Goal: Task Accomplishment & Management: Use online tool/utility

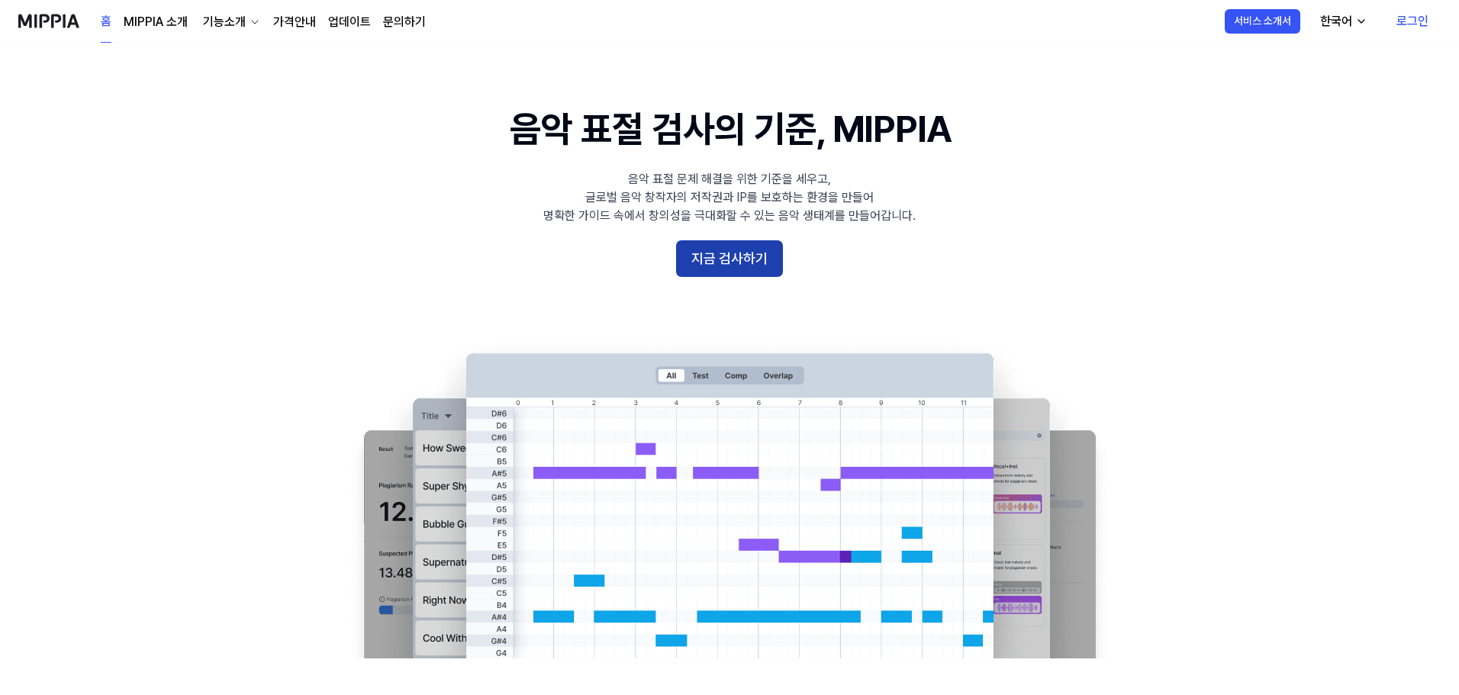
click at [706, 253] on button "지금 검사하기" at bounding box center [729, 258] width 107 height 37
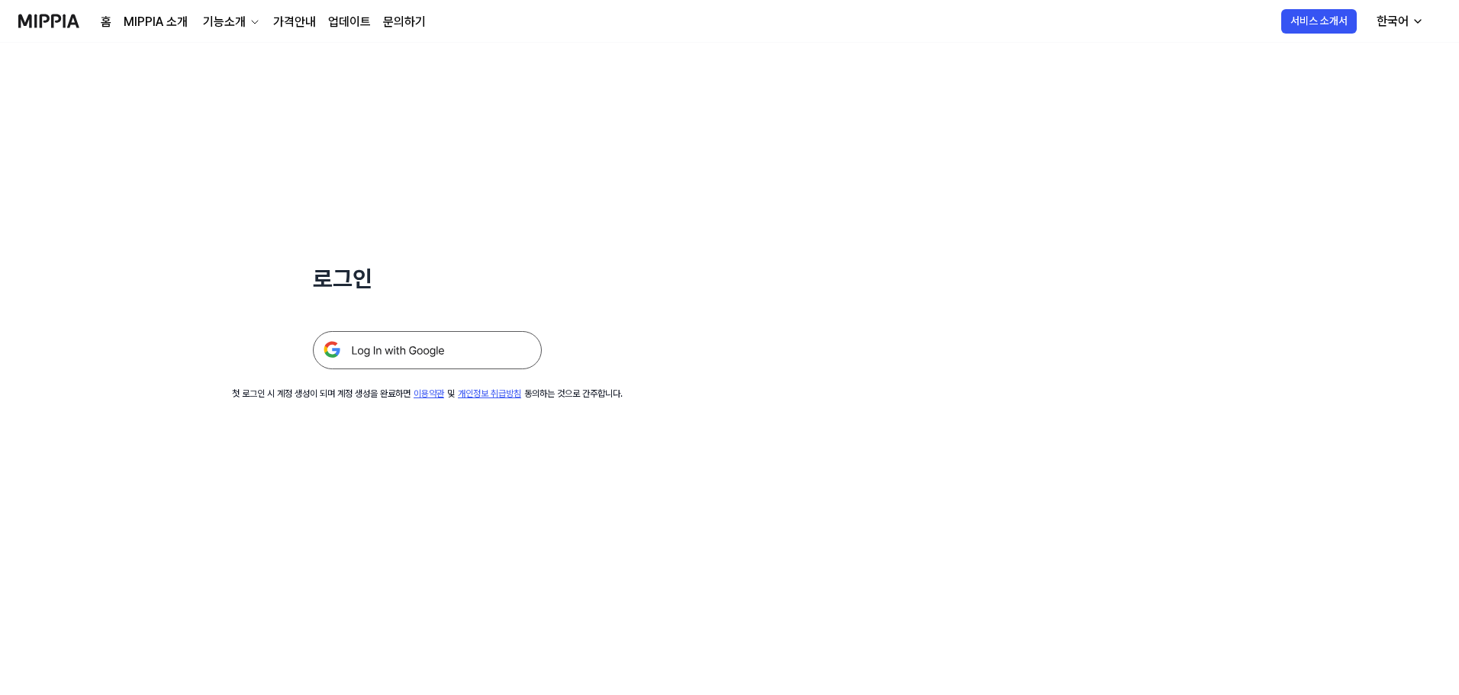
click at [491, 335] on img at bounding box center [427, 350] width 229 height 38
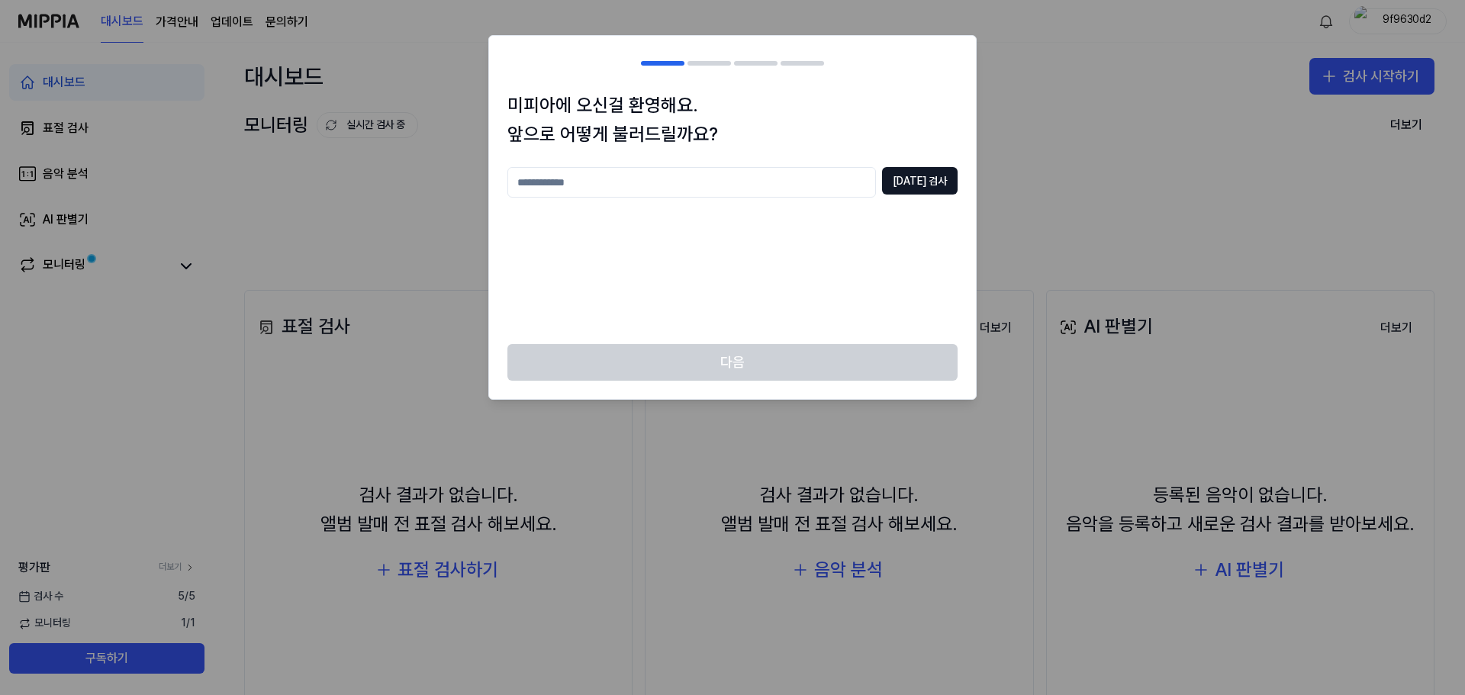
click at [690, 187] on input "text" at bounding box center [691, 182] width 369 height 31
click at [703, 185] on input "********" at bounding box center [691, 182] width 369 height 31
drag, startPoint x: 589, startPoint y: 193, endPoint x: 560, endPoint y: 192, distance: 29.0
click at [560, 192] on input "********" at bounding box center [691, 182] width 369 height 31
type input "*"
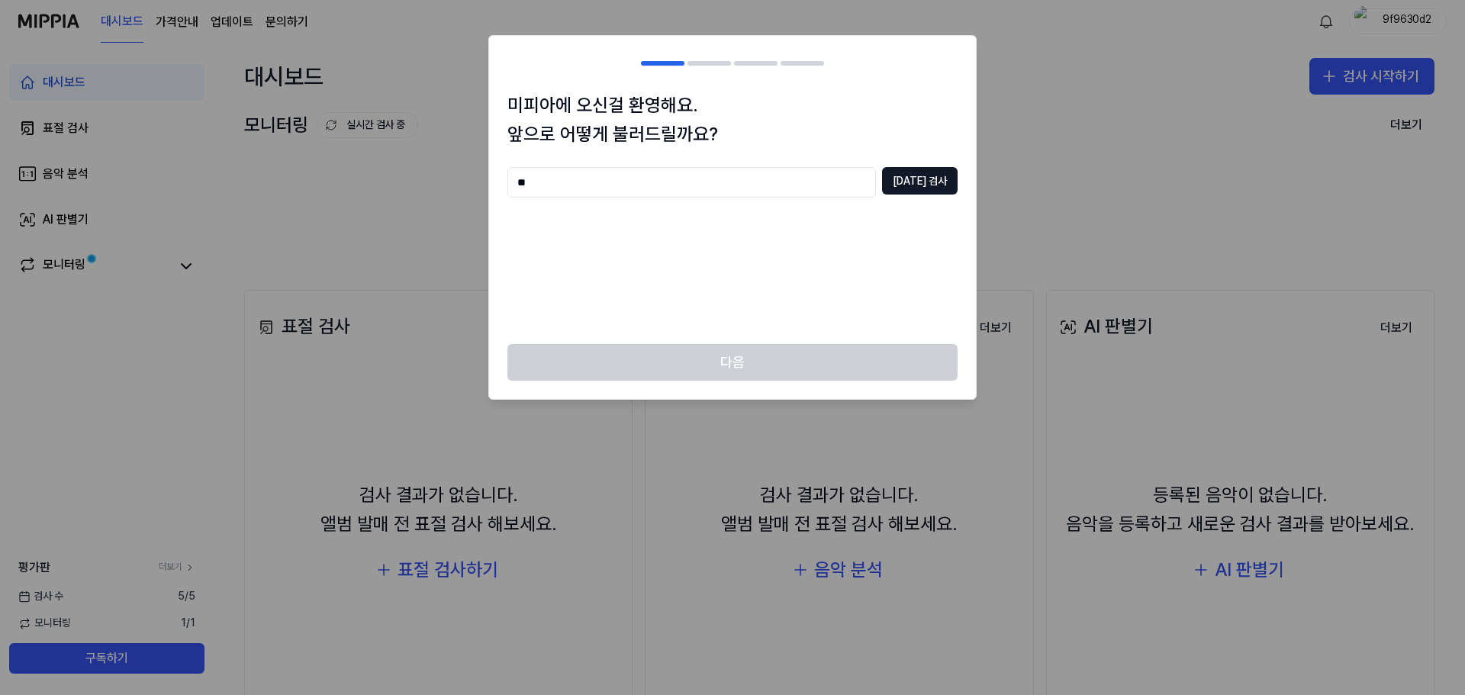
type input "*"
type input "**********"
click at [932, 173] on button "[DATE] 검사" at bounding box center [920, 180] width 76 height 27
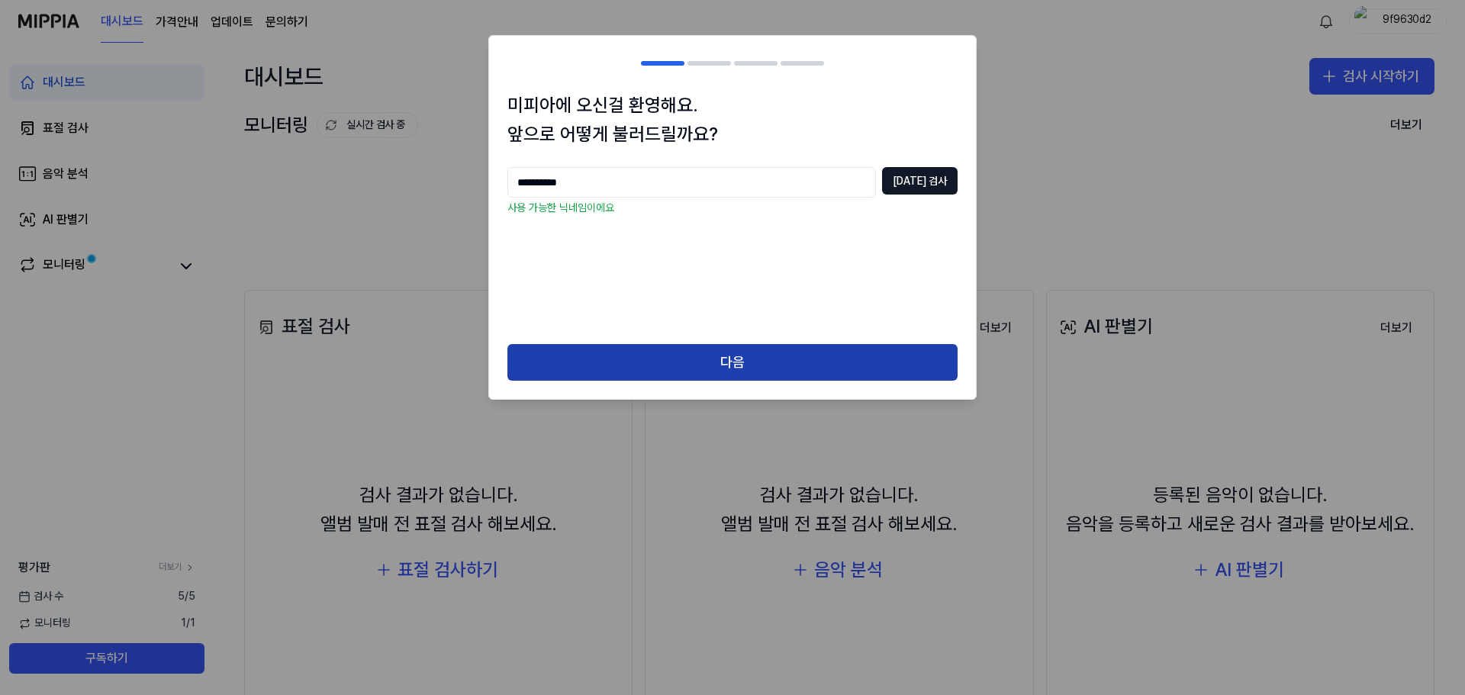
click at [740, 367] on button "다음" at bounding box center [732, 362] width 450 height 37
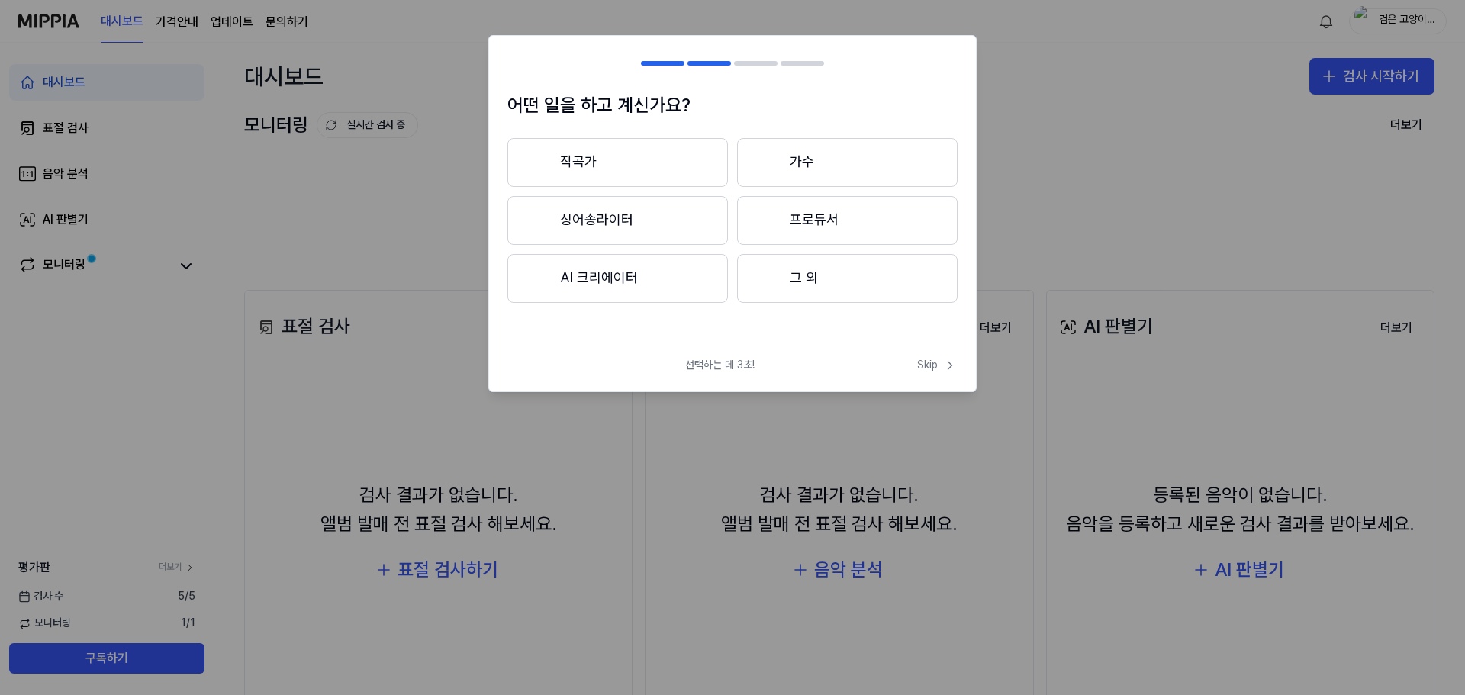
click at [842, 283] on button "그 외" at bounding box center [847, 278] width 220 height 49
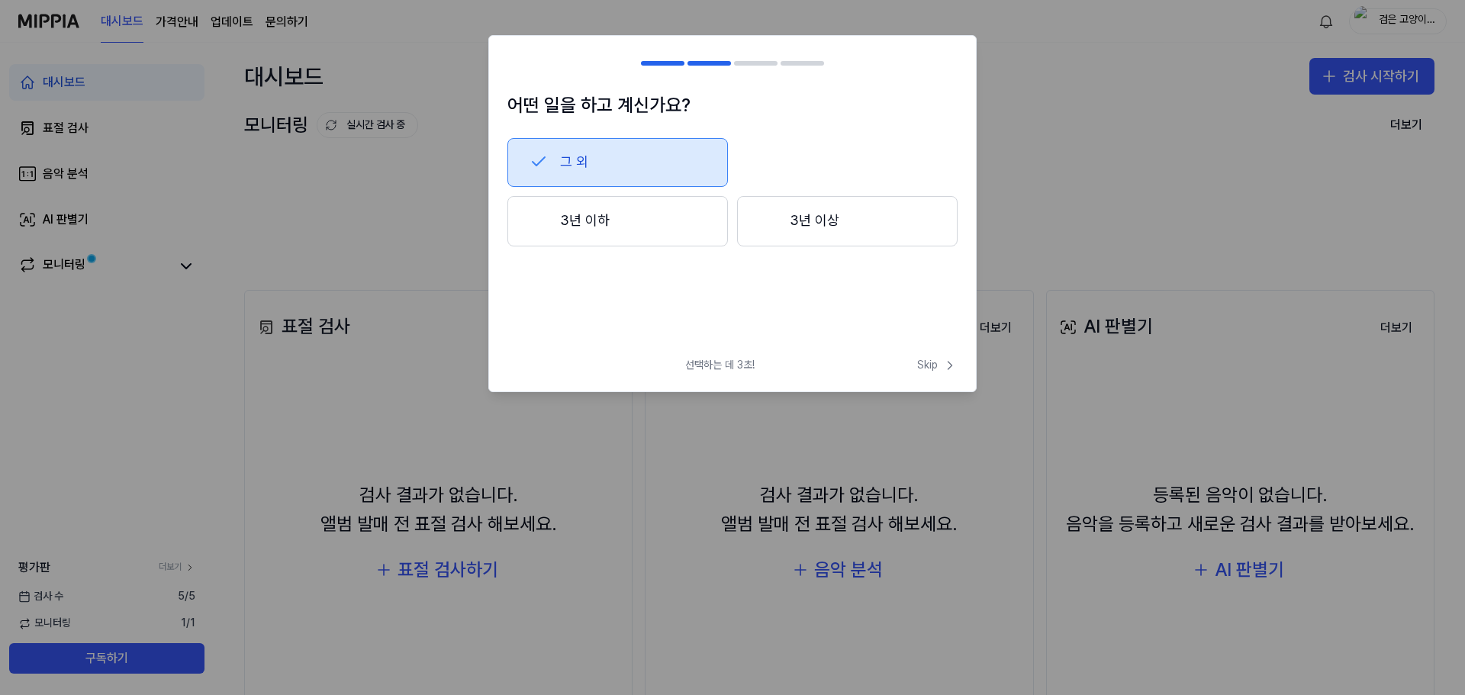
click at [671, 237] on button "3년 이하" at bounding box center [617, 221] width 220 height 50
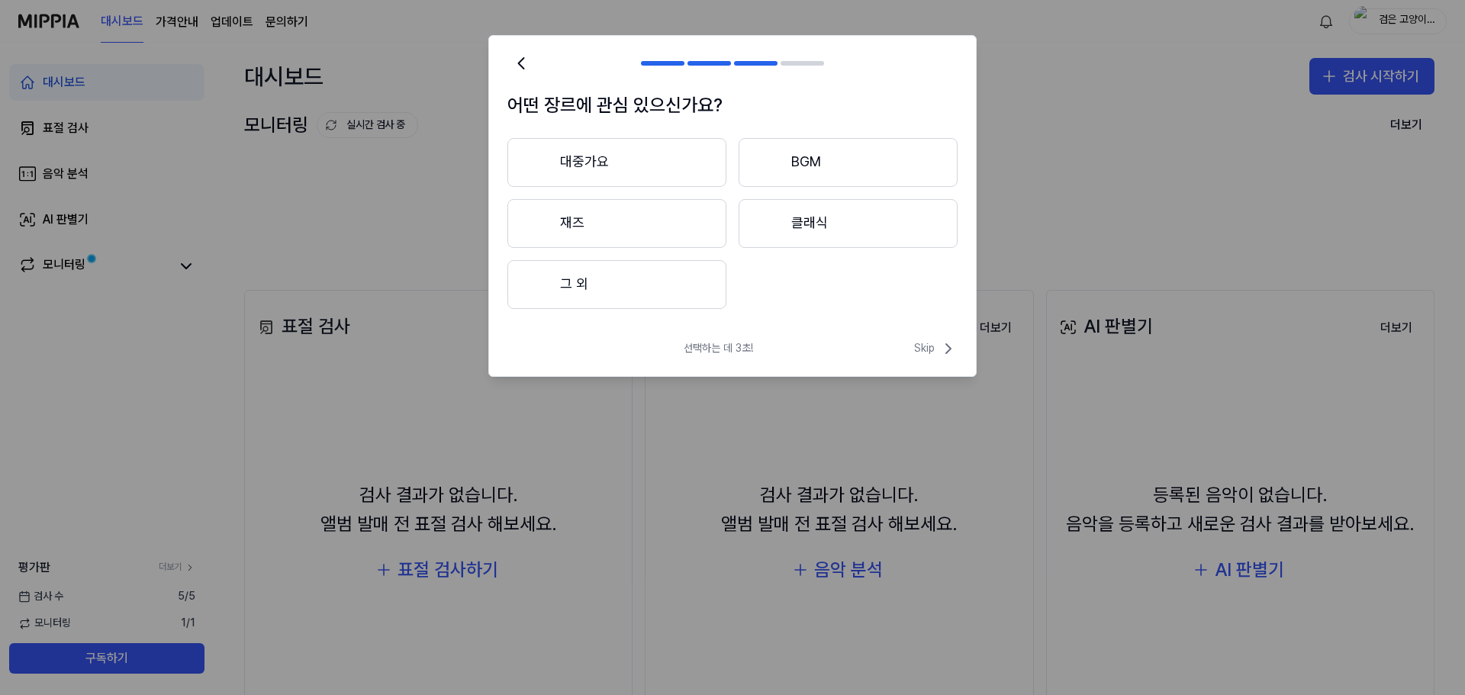
click at [804, 168] on button "BGM" at bounding box center [848, 162] width 219 height 49
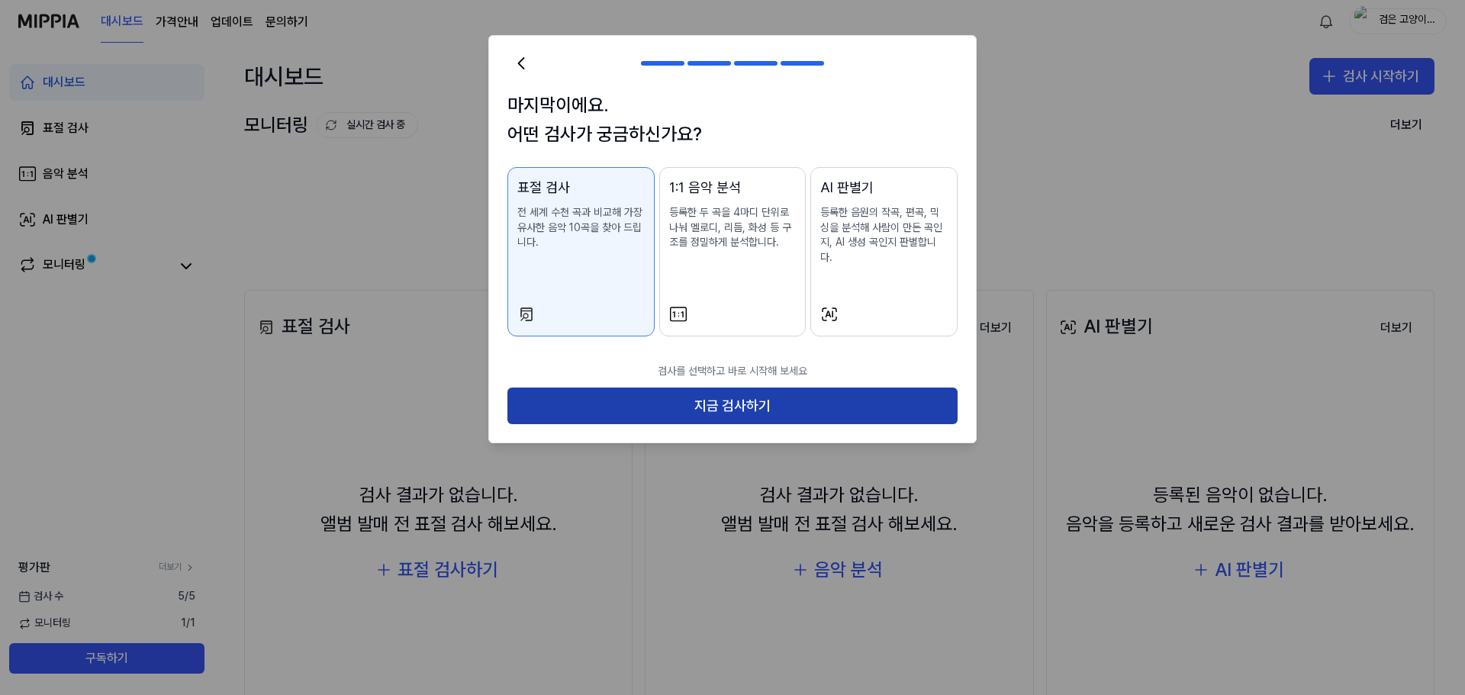
click at [693, 388] on button "지금 검사하기" at bounding box center [732, 406] width 450 height 37
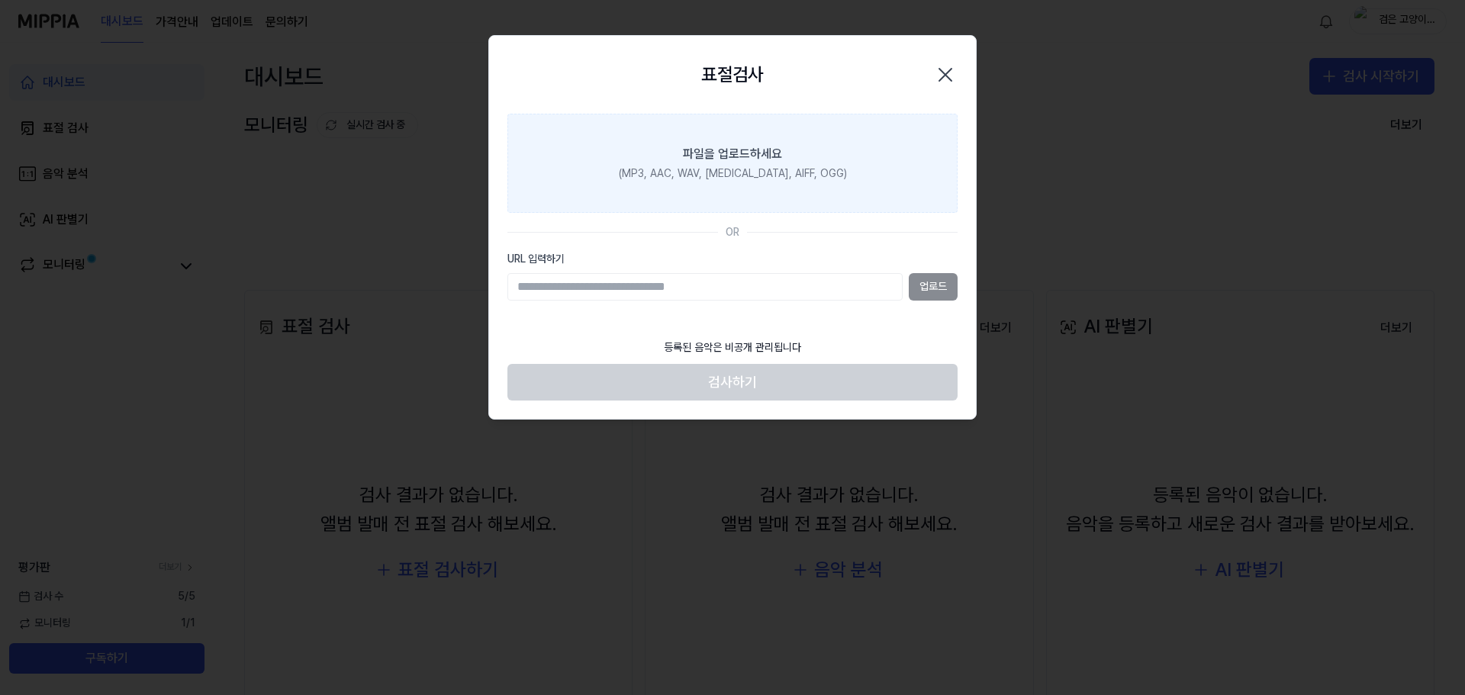
click at [803, 201] on label "파일을 업로드하세요 (MP3, AAC, WAV, [MEDICAL_DATA], AIFF, OGG)" at bounding box center [732, 163] width 450 height 99
click at [0, 0] on input "파일을 업로드하세요 (MP3, AAC, WAV, [MEDICAL_DATA], AIFF, OGG)" at bounding box center [0, 0] width 0 height 0
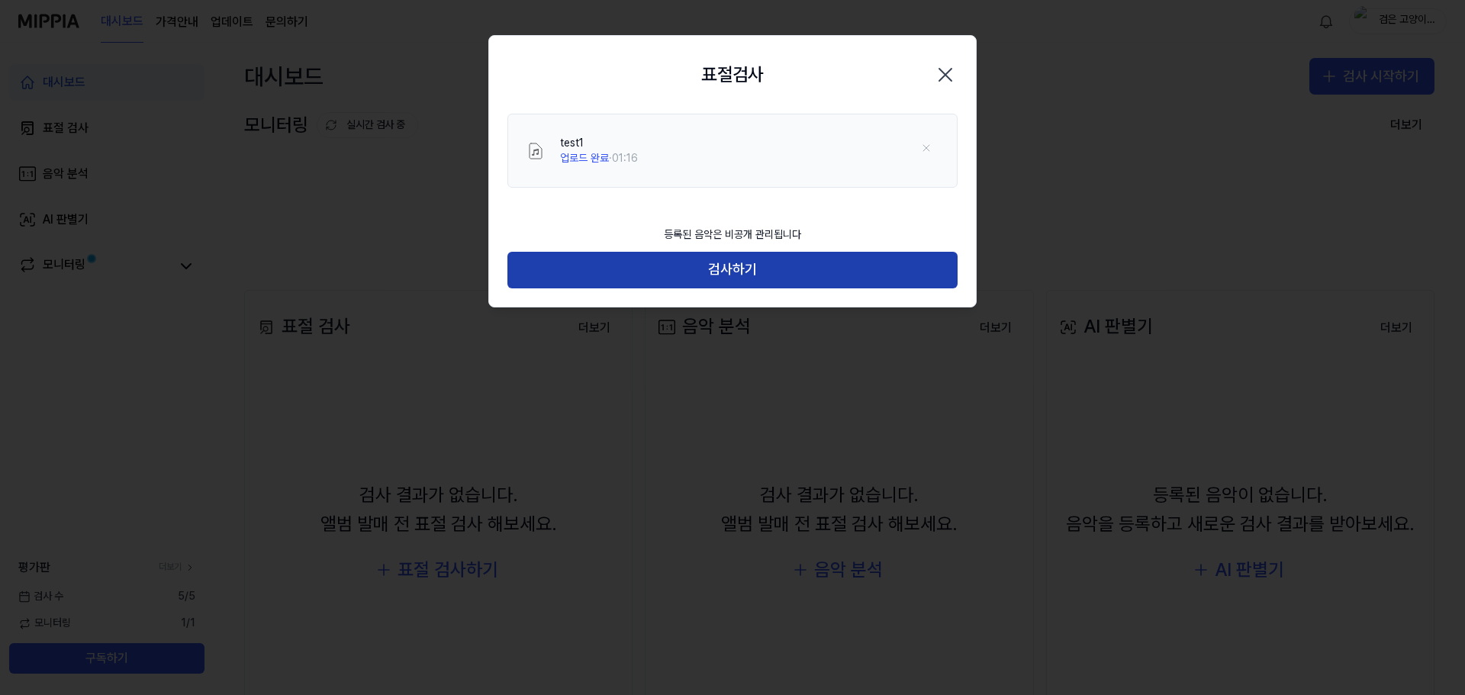
click at [817, 260] on button "검사하기" at bounding box center [732, 270] width 450 height 37
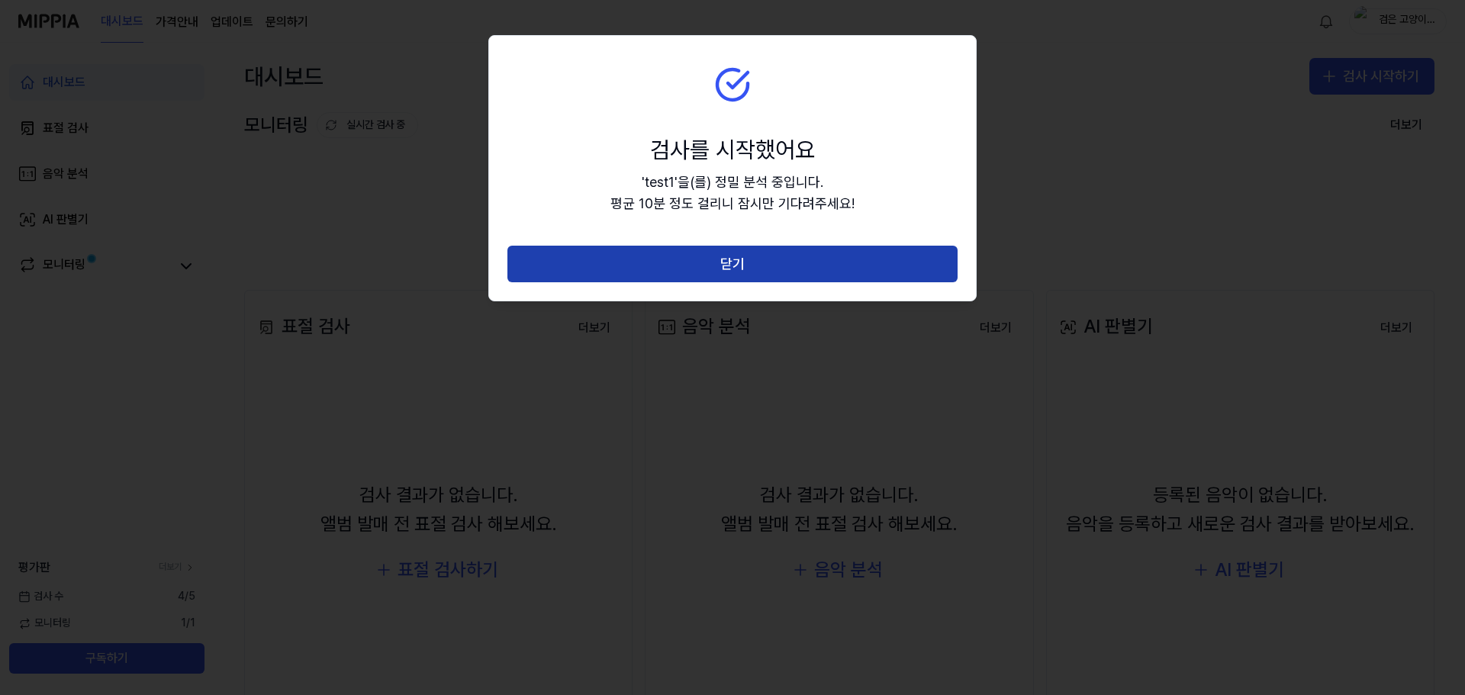
click at [758, 259] on button "닫기" at bounding box center [732, 264] width 450 height 37
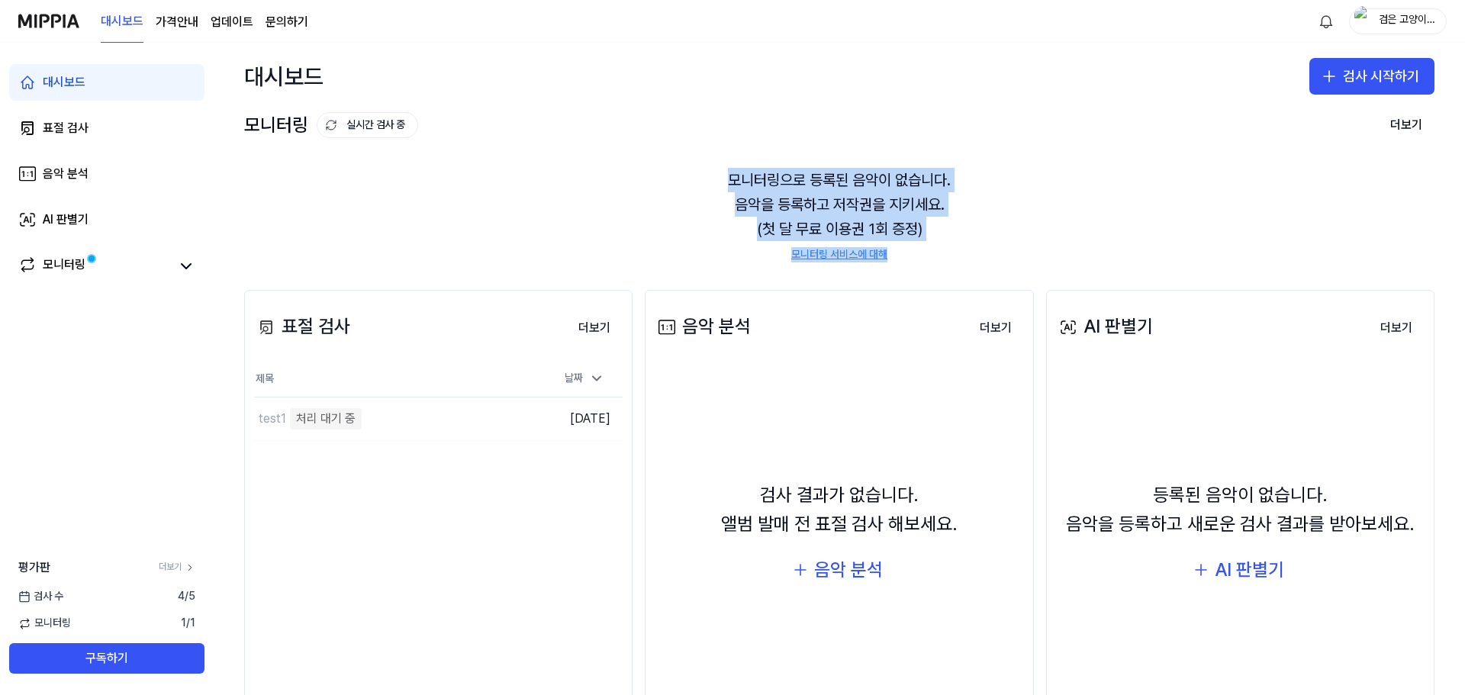
drag, startPoint x: 796, startPoint y: 196, endPoint x: 948, endPoint y: 248, distance: 160.5
click at [948, 248] on div "모니터링으로 등록된 음악이 없습니다. 음악을 등록하고 저작권을 지키세요. (첫 달 무료 이용권 1회 증정) 모니터링 서비스에 대해" at bounding box center [839, 215] width 1190 height 131
drag, startPoint x: 669, startPoint y: 161, endPoint x: 960, endPoint y: 235, distance: 300.0
click at [960, 235] on div "모니터링으로 등록된 음악이 없습니다. 음악을 등록하고 저작권을 지키세요. (첫 달 무료 이용권 1회 증정) 모니터링 서비스에 대해" at bounding box center [839, 215] width 1190 height 131
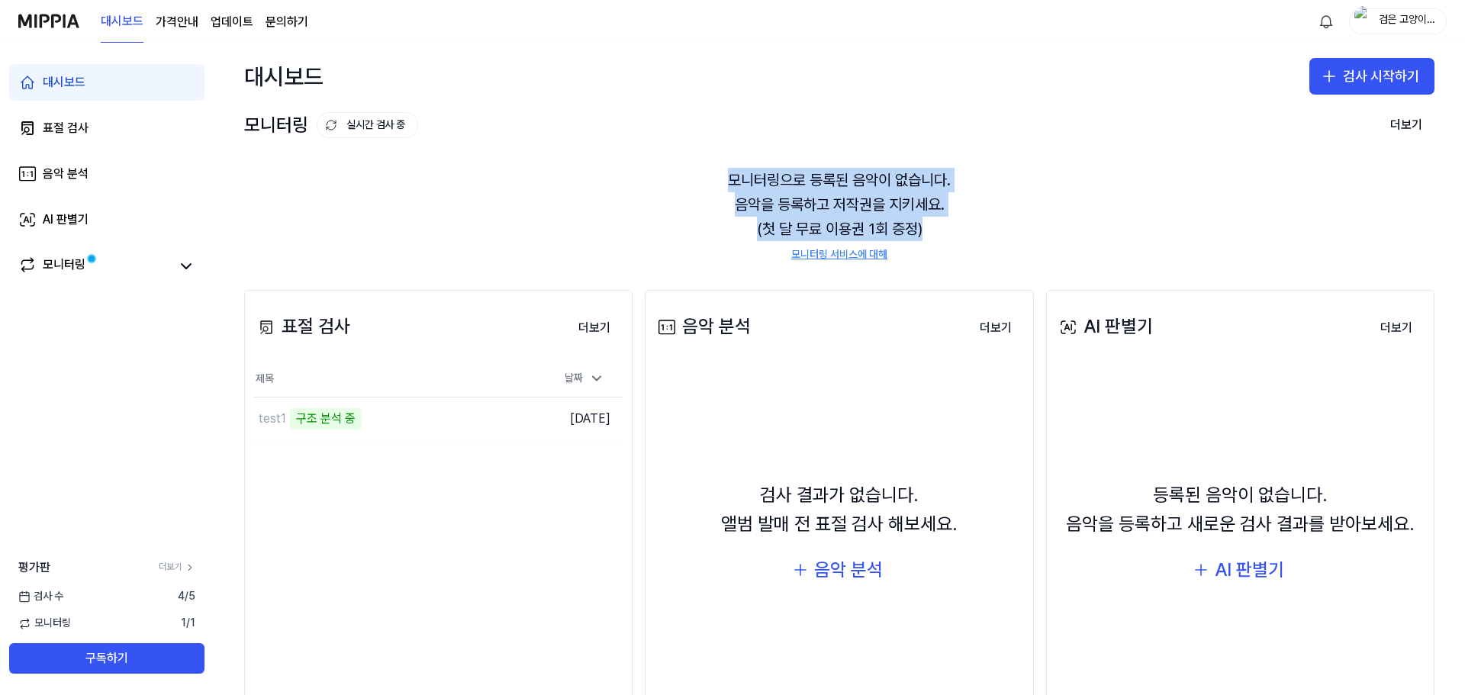
click at [960, 235] on div "모니터링으로 등록된 음악이 없습니다. 음악을 등록하고 저작권을 지키세요. (첫 달 무료 이용권 1회 증정) 모니터링 서비스에 대해" at bounding box center [839, 215] width 1190 height 131
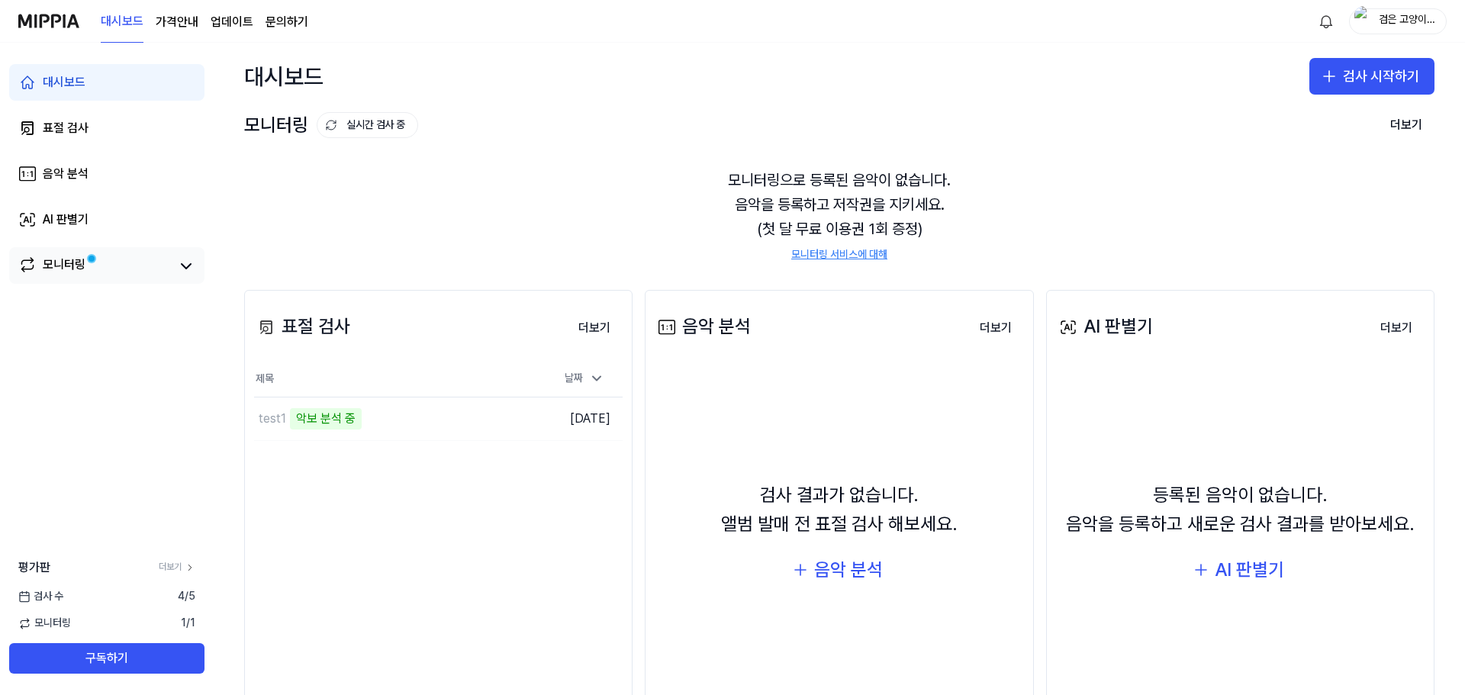
click at [143, 266] on link "모니터링" at bounding box center [94, 266] width 153 height 21
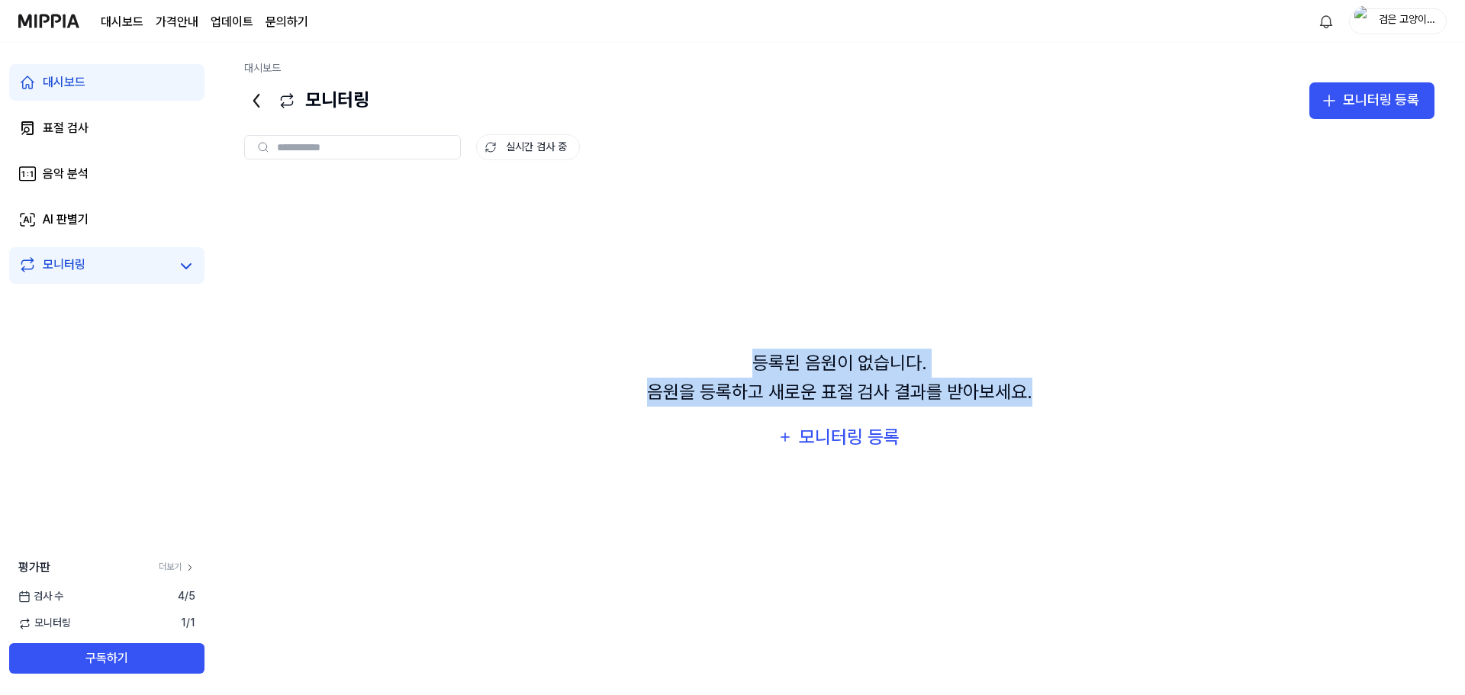
drag, startPoint x: 742, startPoint y: 365, endPoint x: 1057, endPoint y: 397, distance: 316.7
click at [1057, 397] on div "등록된 음원이 없습니다. 음원을 등록하고 새로운 표절 검사 결과를 받아보세요. 모니터링 등록" at bounding box center [839, 402] width 1190 height 445
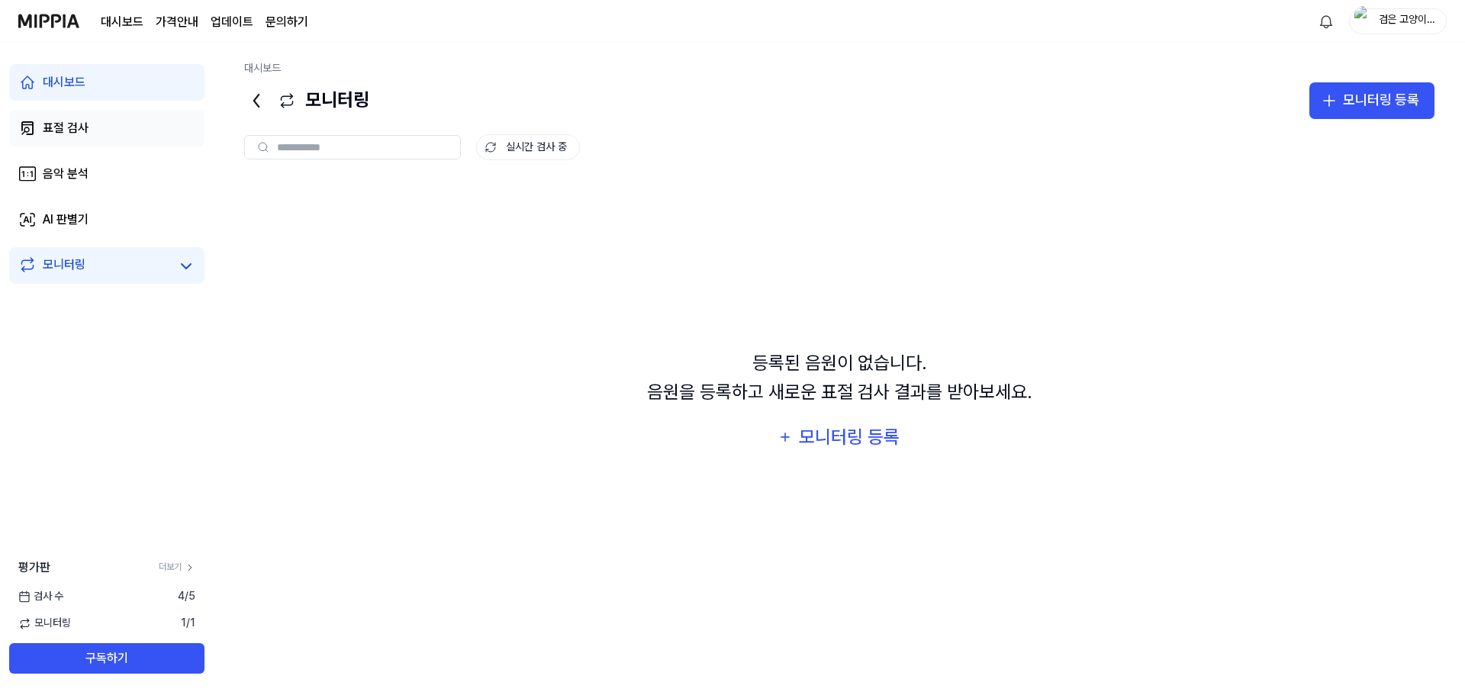
click at [117, 137] on link "표절 검사" at bounding box center [106, 128] width 195 height 37
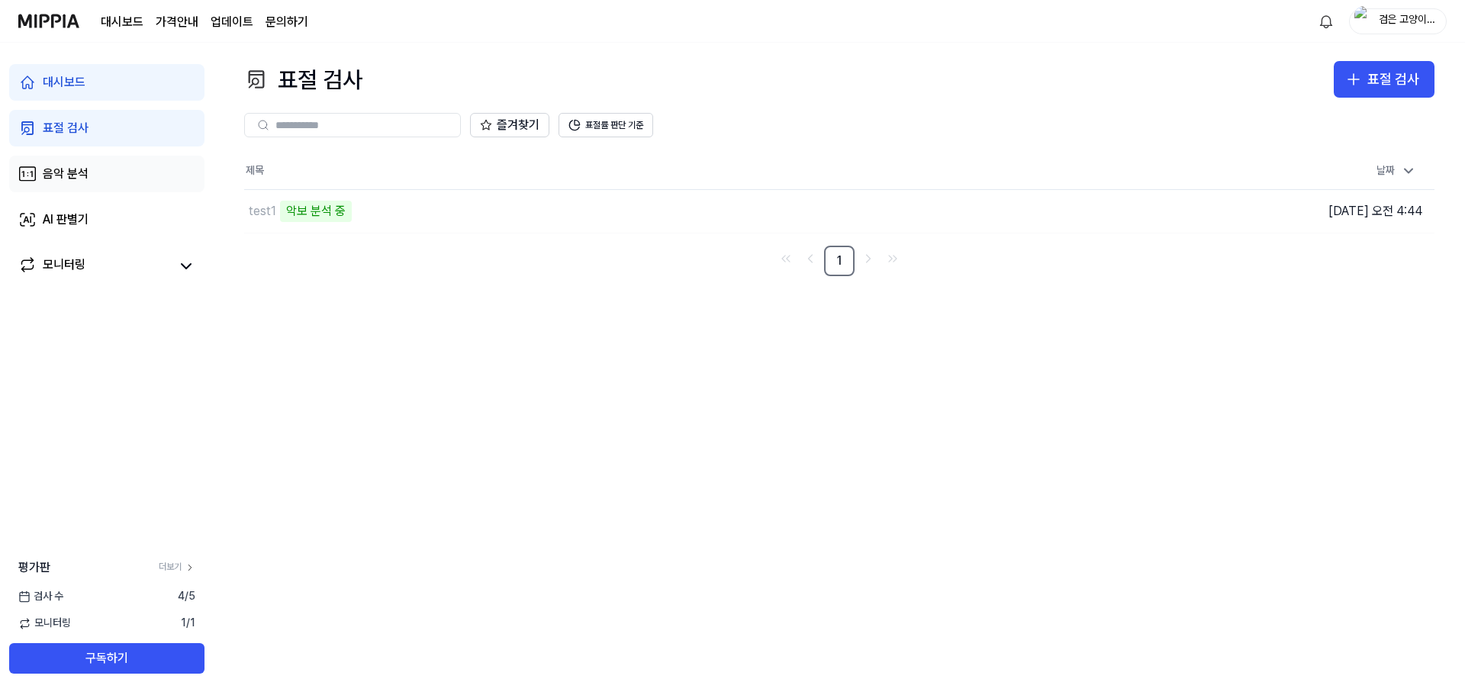
click at [120, 172] on link "음악 분석" at bounding box center [106, 174] width 195 height 37
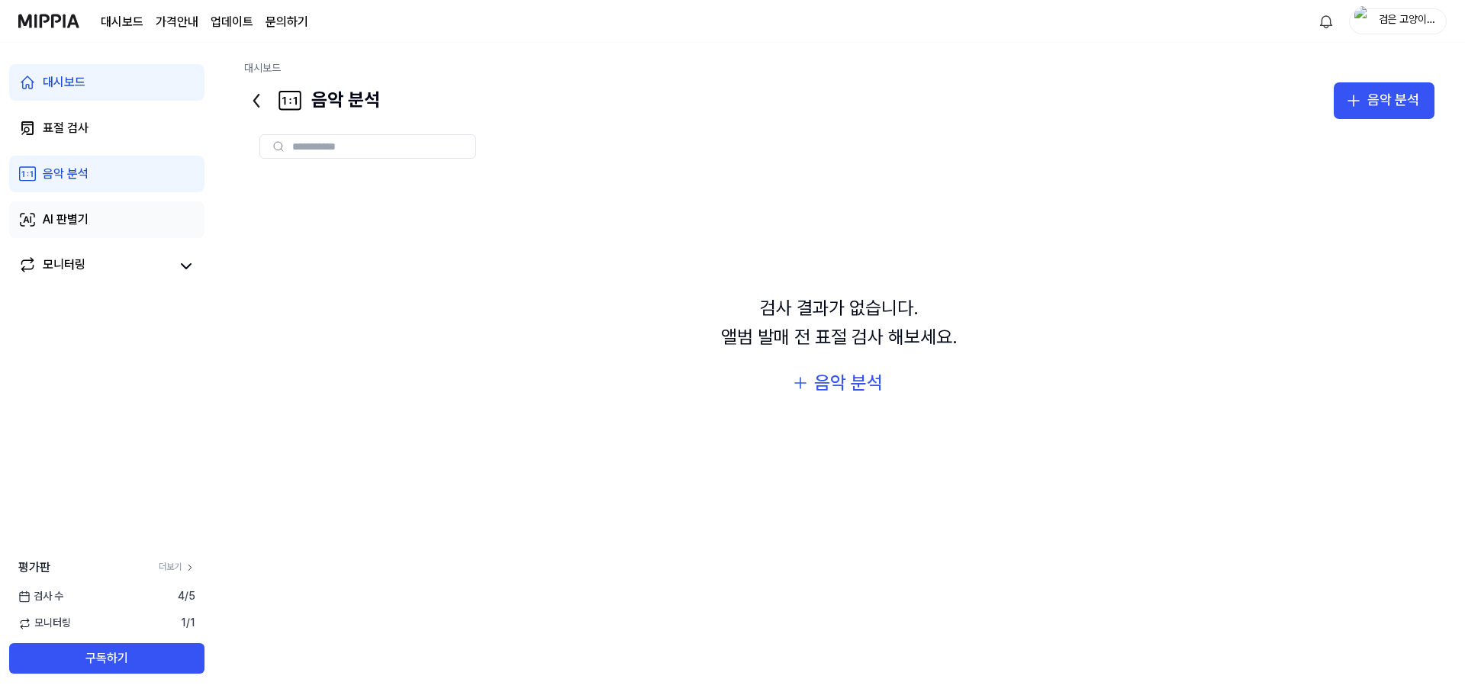
click at [98, 216] on link "AI 판별기" at bounding box center [106, 219] width 195 height 37
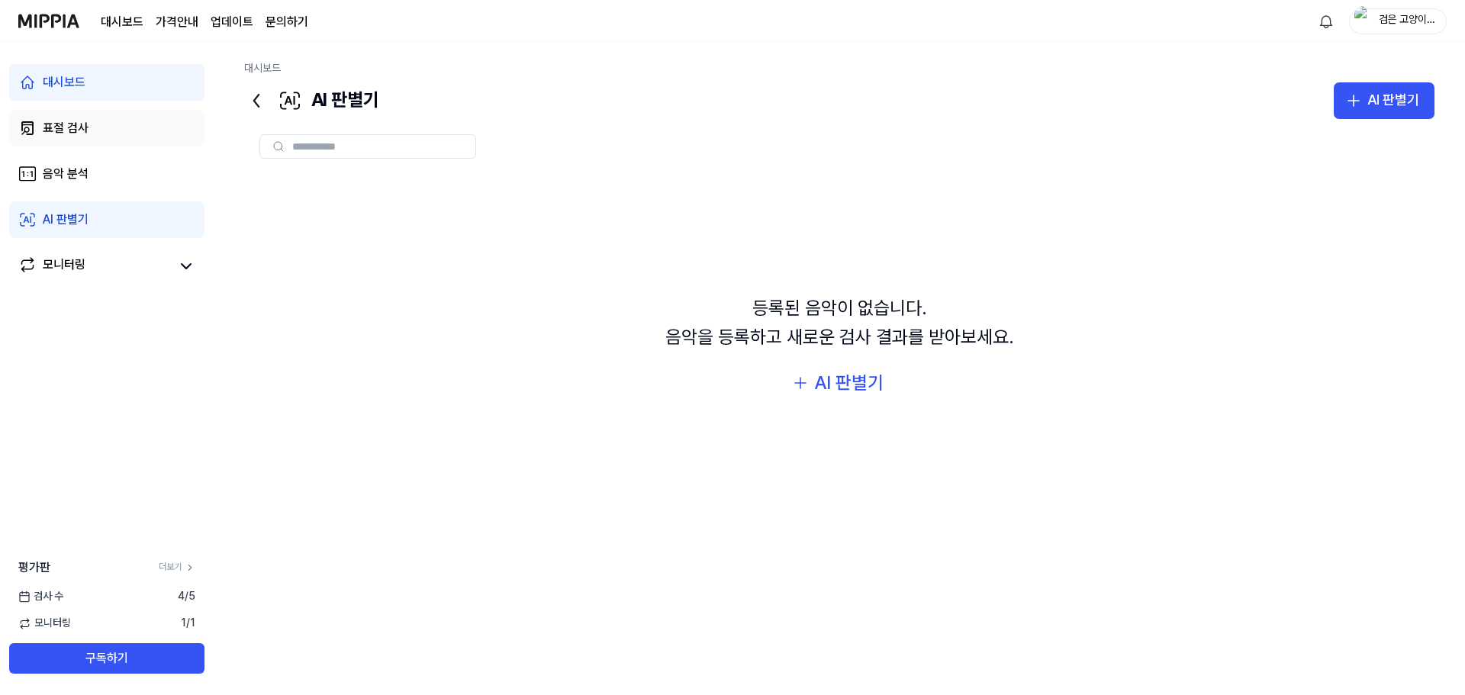
click at [82, 141] on link "표절 검사" at bounding box center [106, 128] width 195 height 37
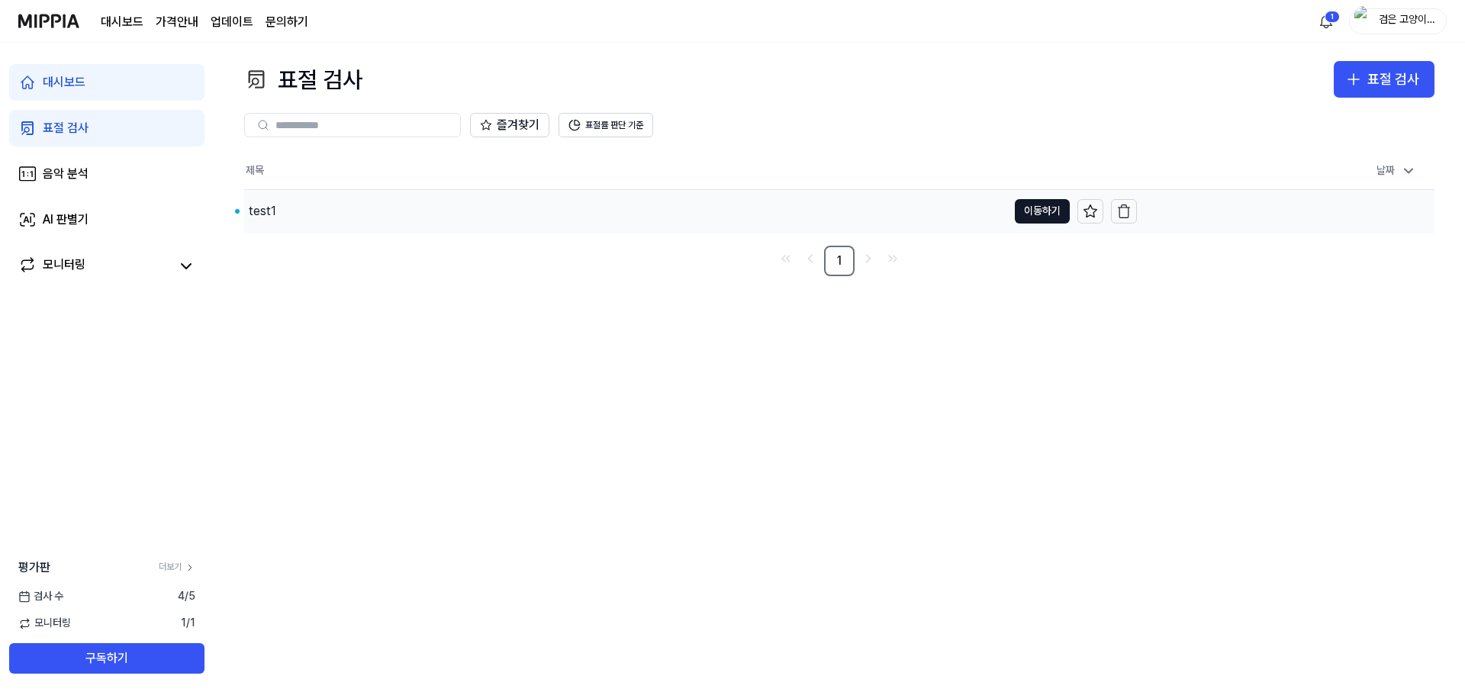
click at [259, 208] on div "test1" at bounding box center [262, 211] width 27 height 18
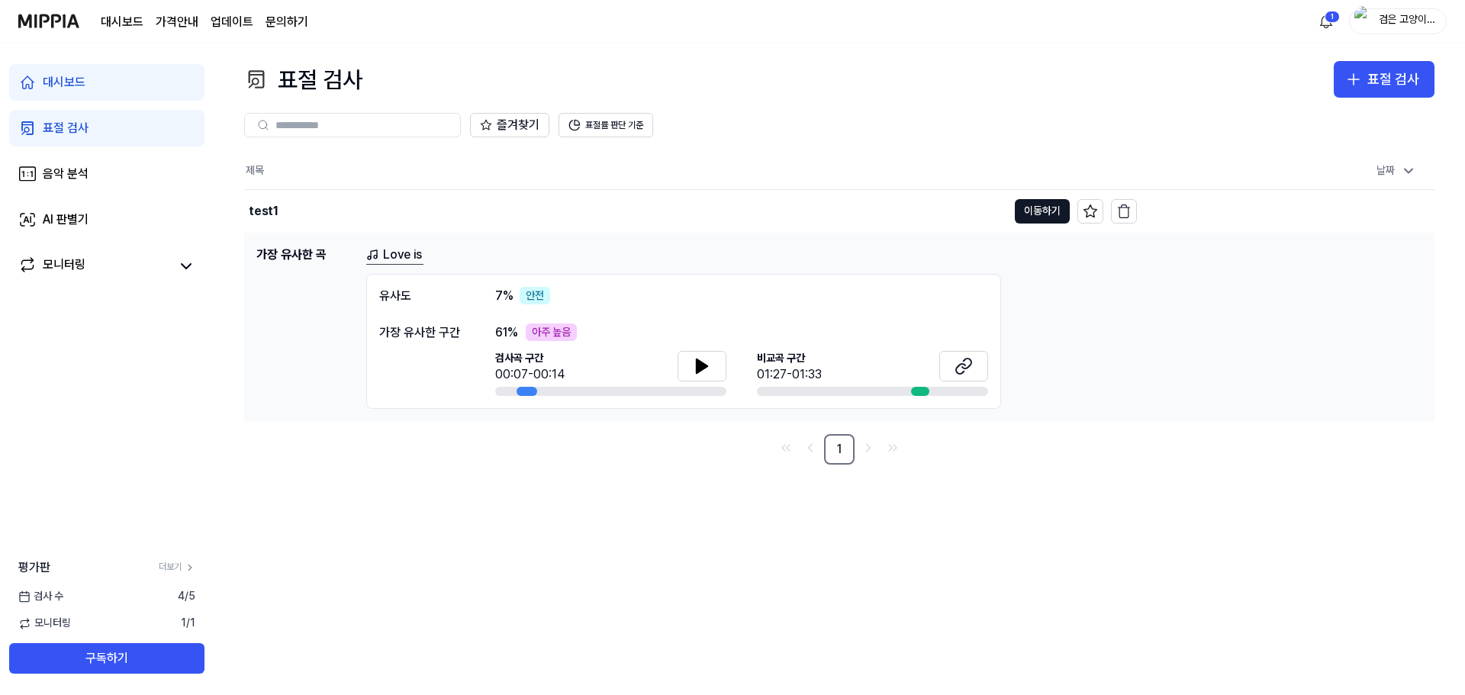
click at [380, 256] on link "Love is" at bounding box center [394, 255] width 57 height 19
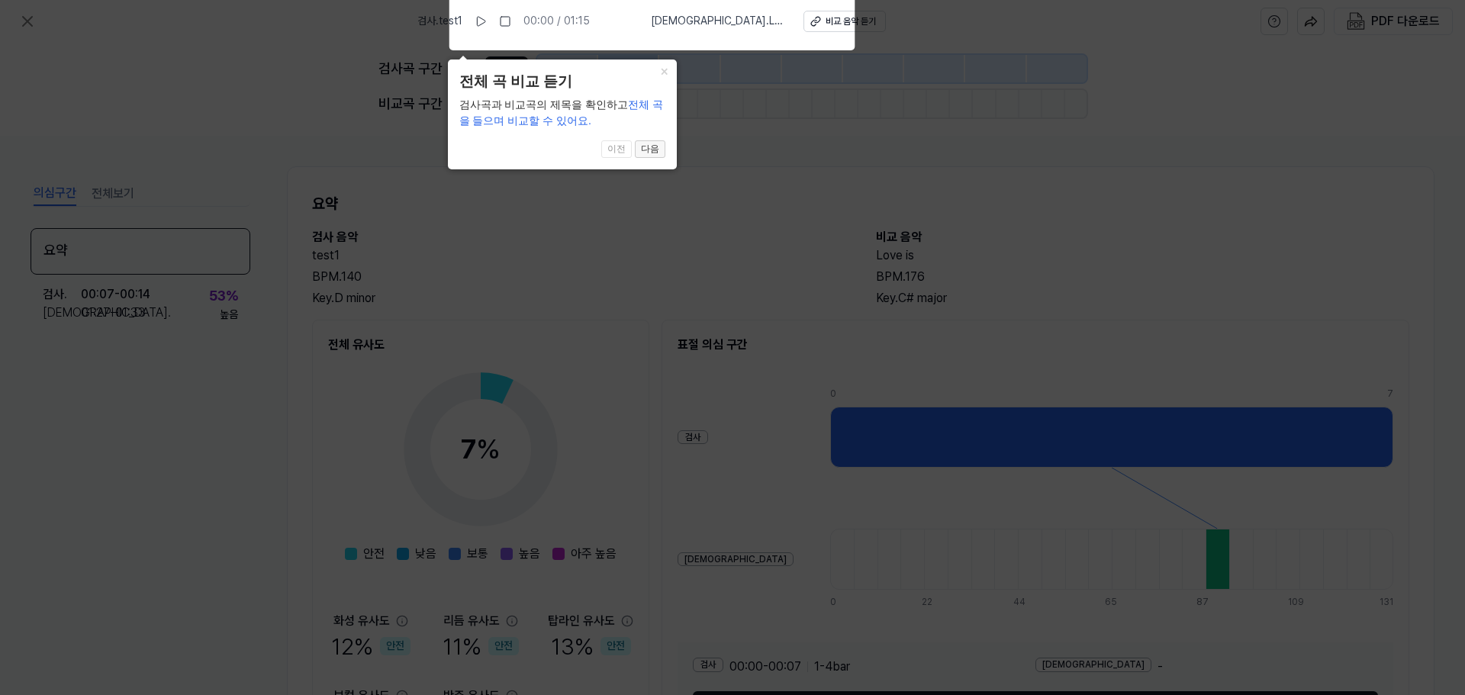
click at [657, 154] on button "다음" at bounding box center [650, 149] width 31 height 18
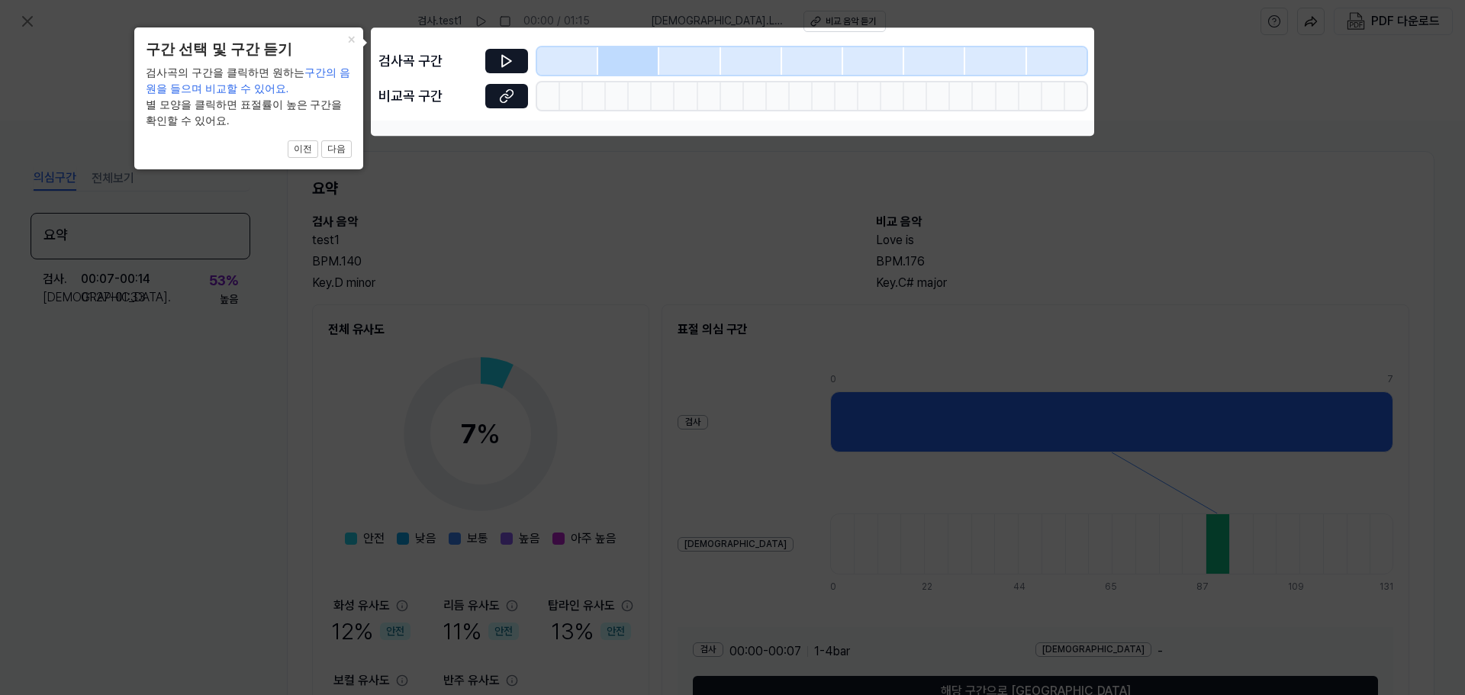
click at [650, 172] on icon at bounding box center [732, 347] width 1465 height 695
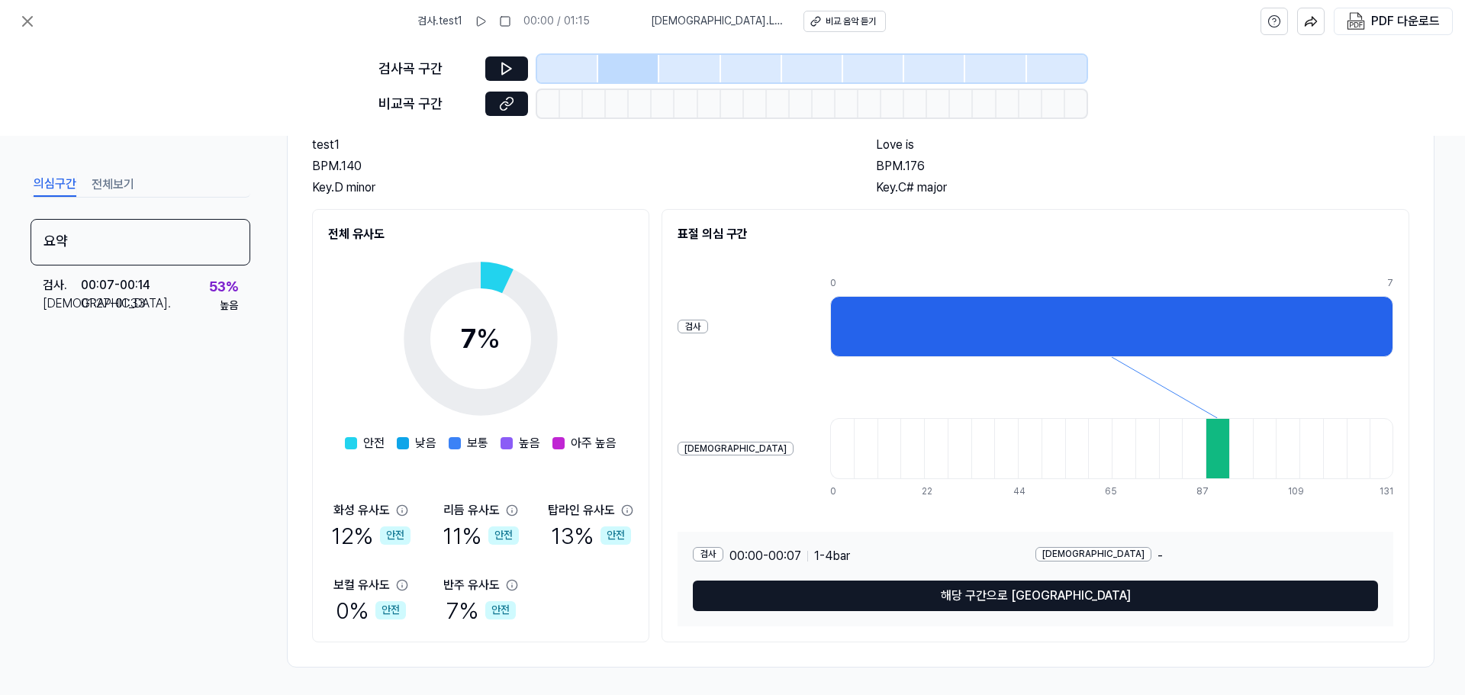
scroll to position [114, 0]
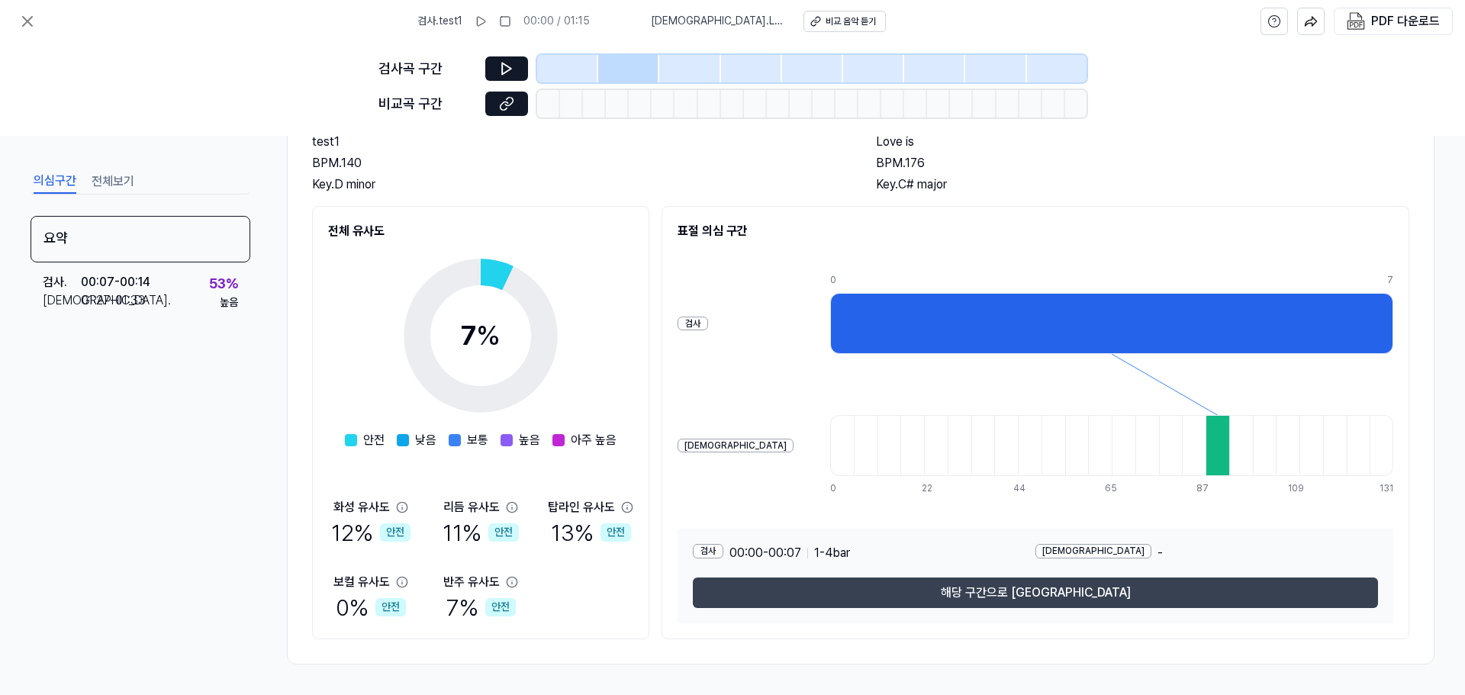
click at [756, 597] on button "해당 구간으로 [GEOGRAPHIC_DATA]" at bounding box center [1035, 593] width 685 height 31
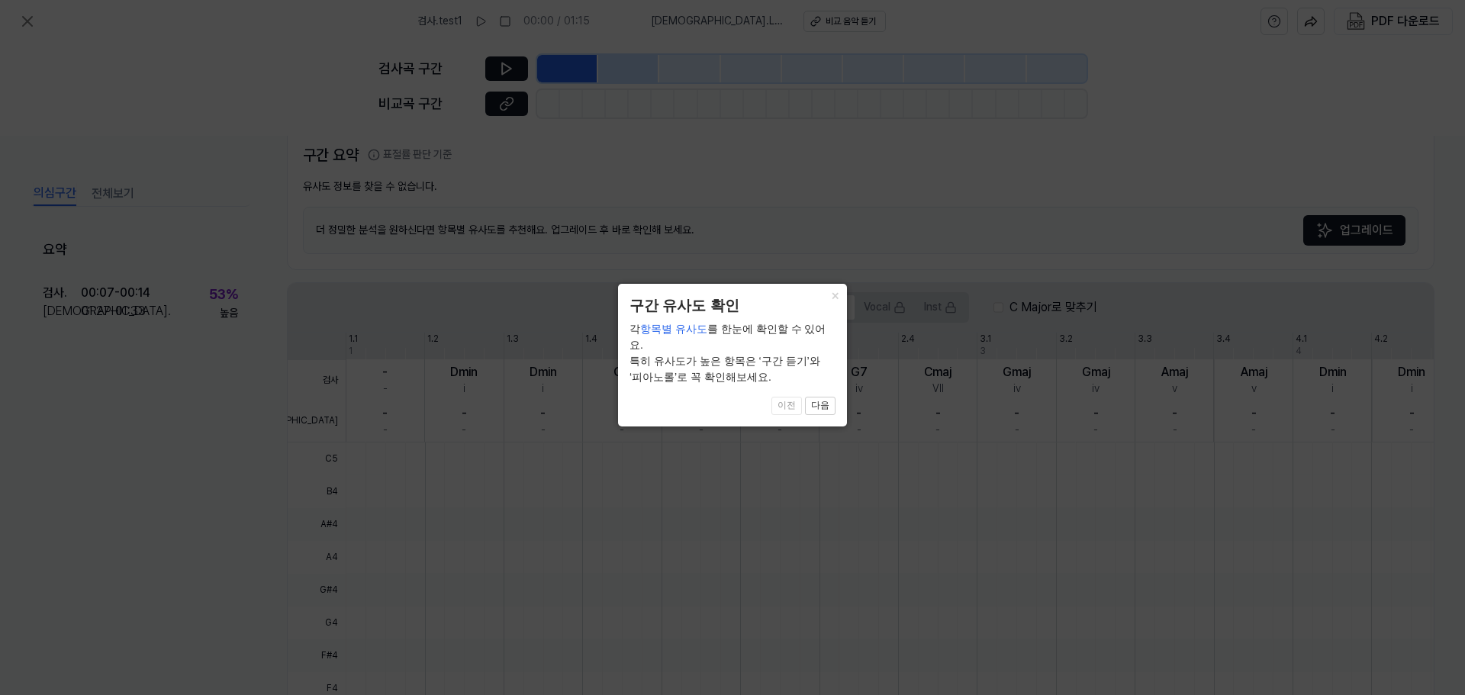
scroll to position [320, 0]
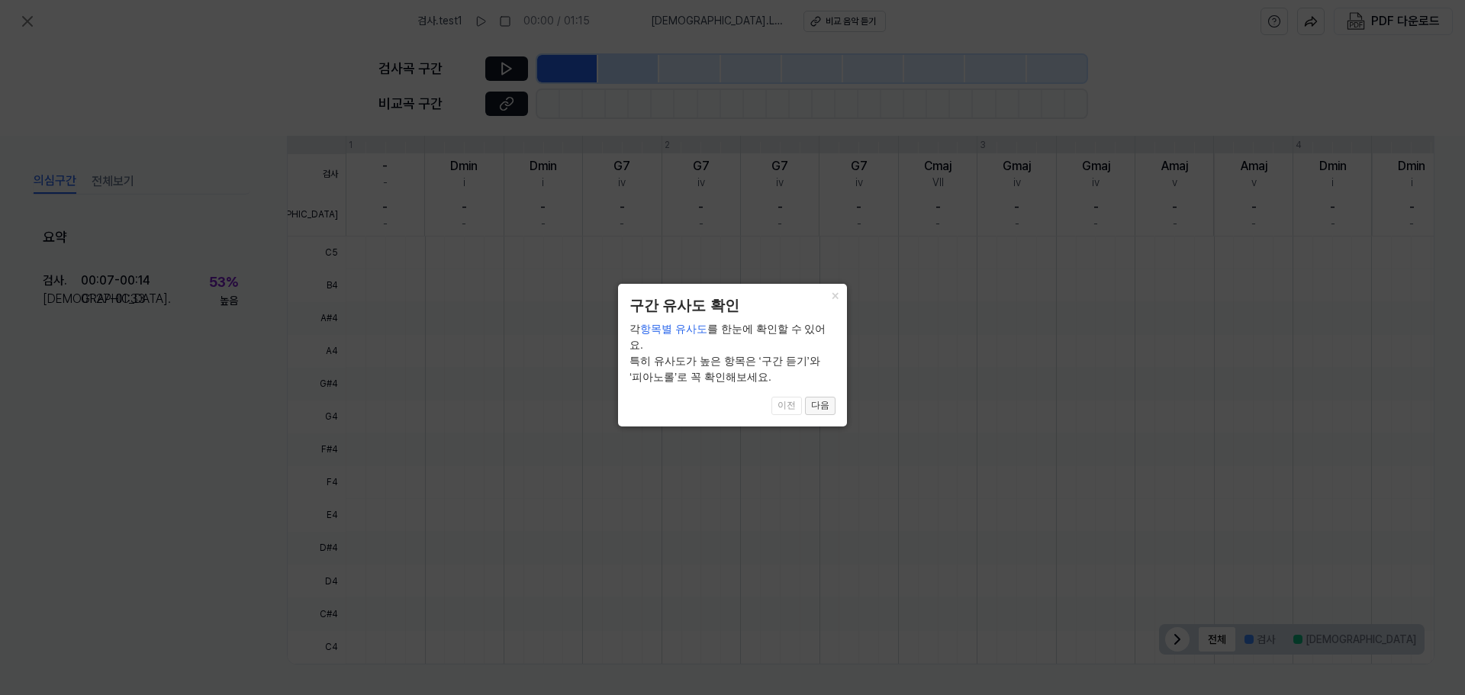
click at [817, 397] on button "다음" at bounding box center [820, 406] width 31 height 18
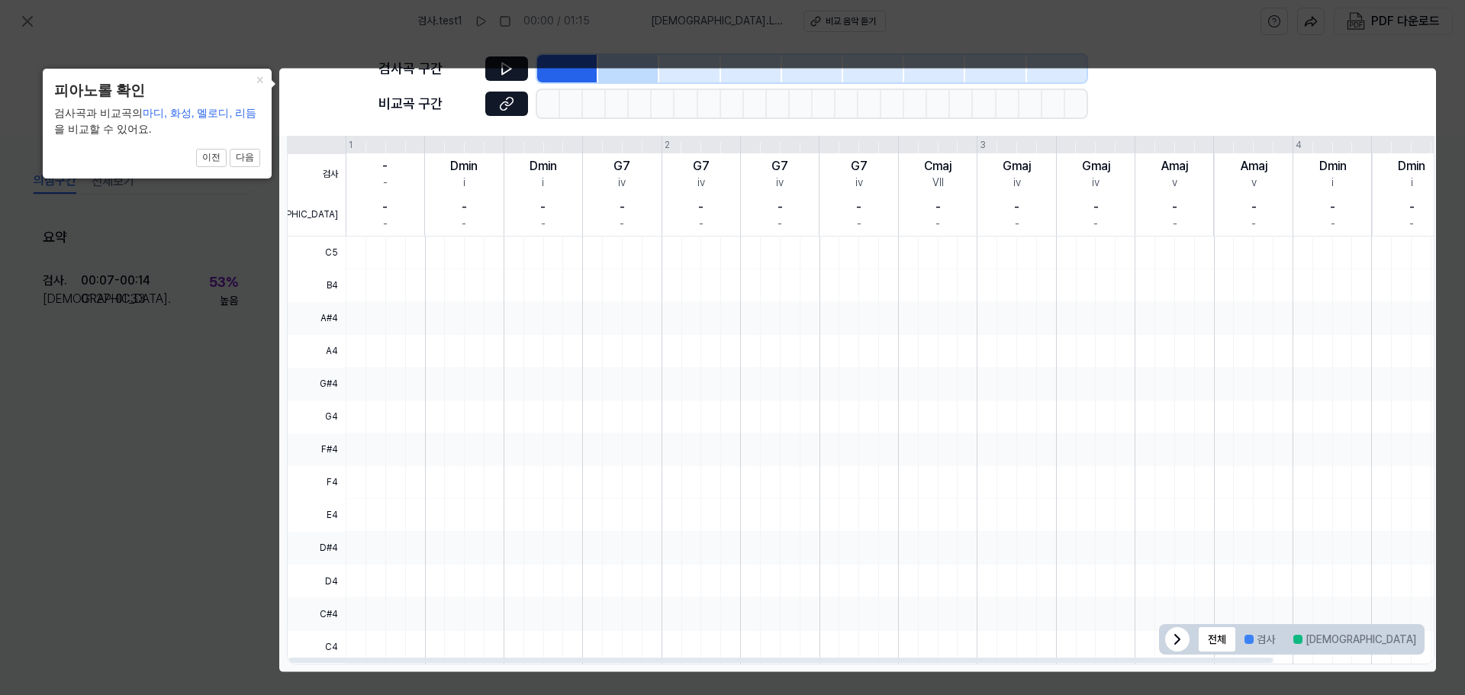
click at [817, 388] on div at bounding box center [976, 384] width 1260 height 33
click at [1218, 518] on div at bounding box center [976, 515] width 1260 height 33
click at [245, 153] on button "다음" at bounding box center [245, 158] width 31 height 18
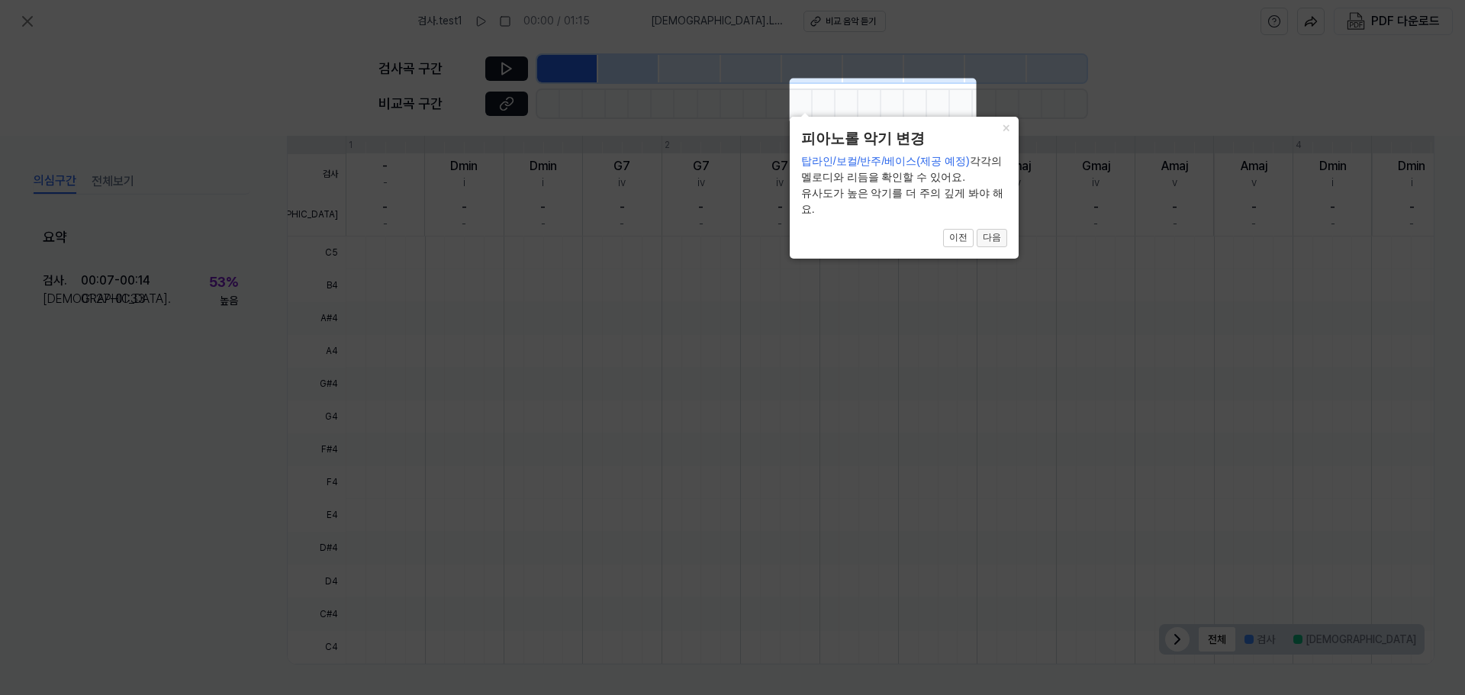
click at [981, 238] on button "다음" at bounding box center [992, 238] width 31 height 18
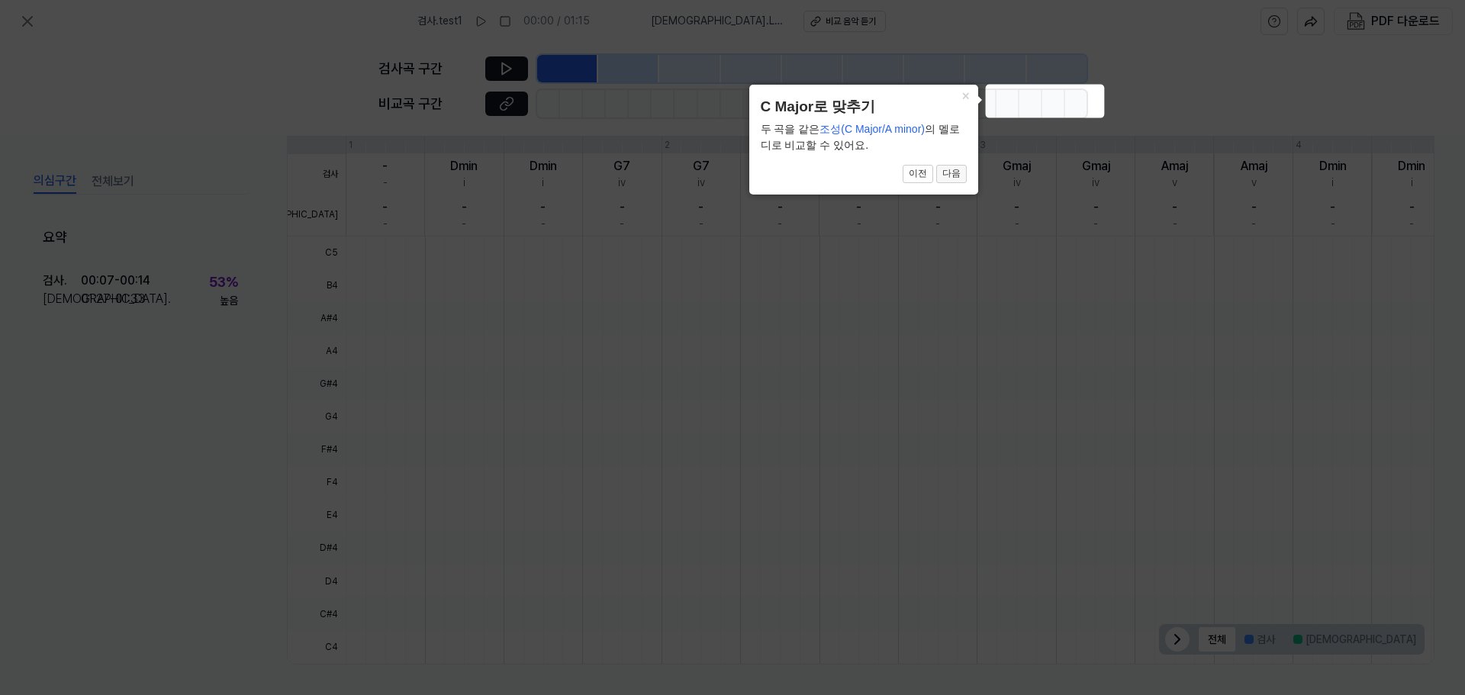
click at [965, 179] on button "다음" at bounding box center [951, 174] width 31 height 18
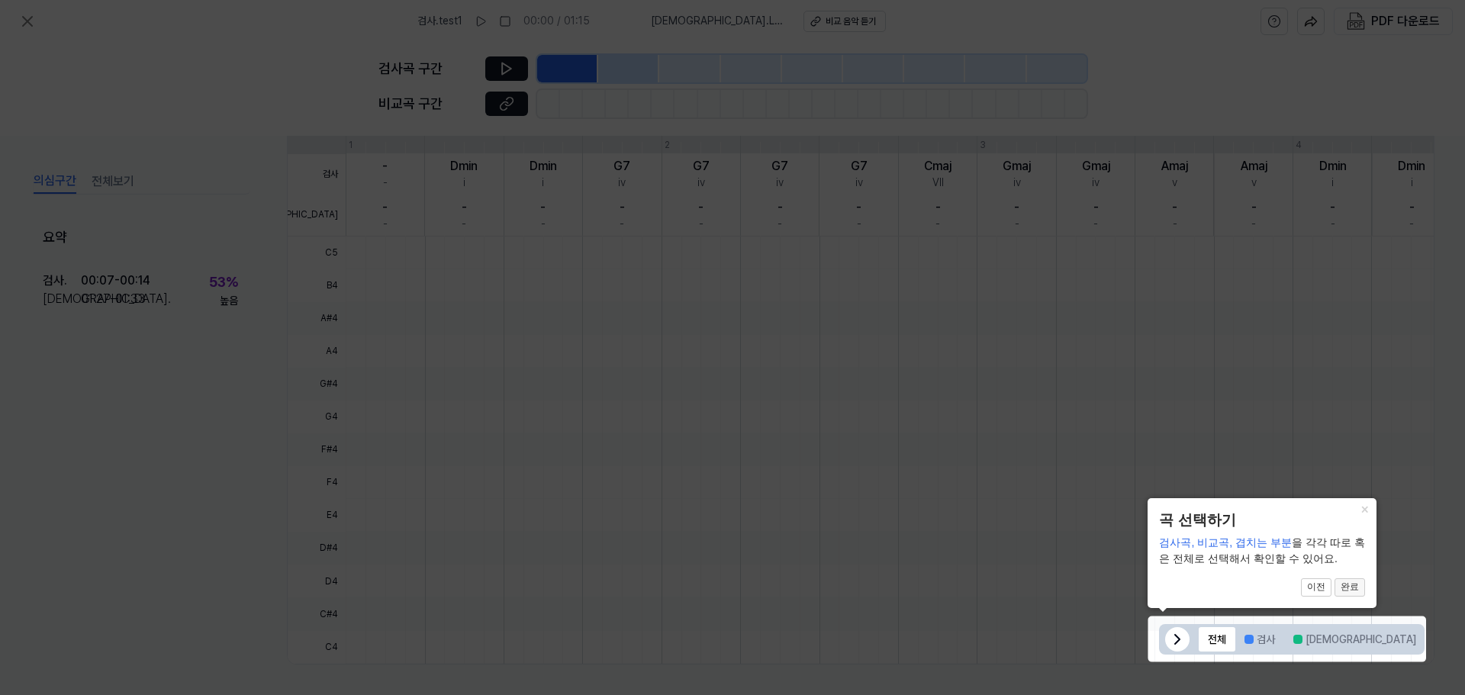
click at [1342, 587] on button "완료" at bounding box center [1349, 587] width 31 height 18
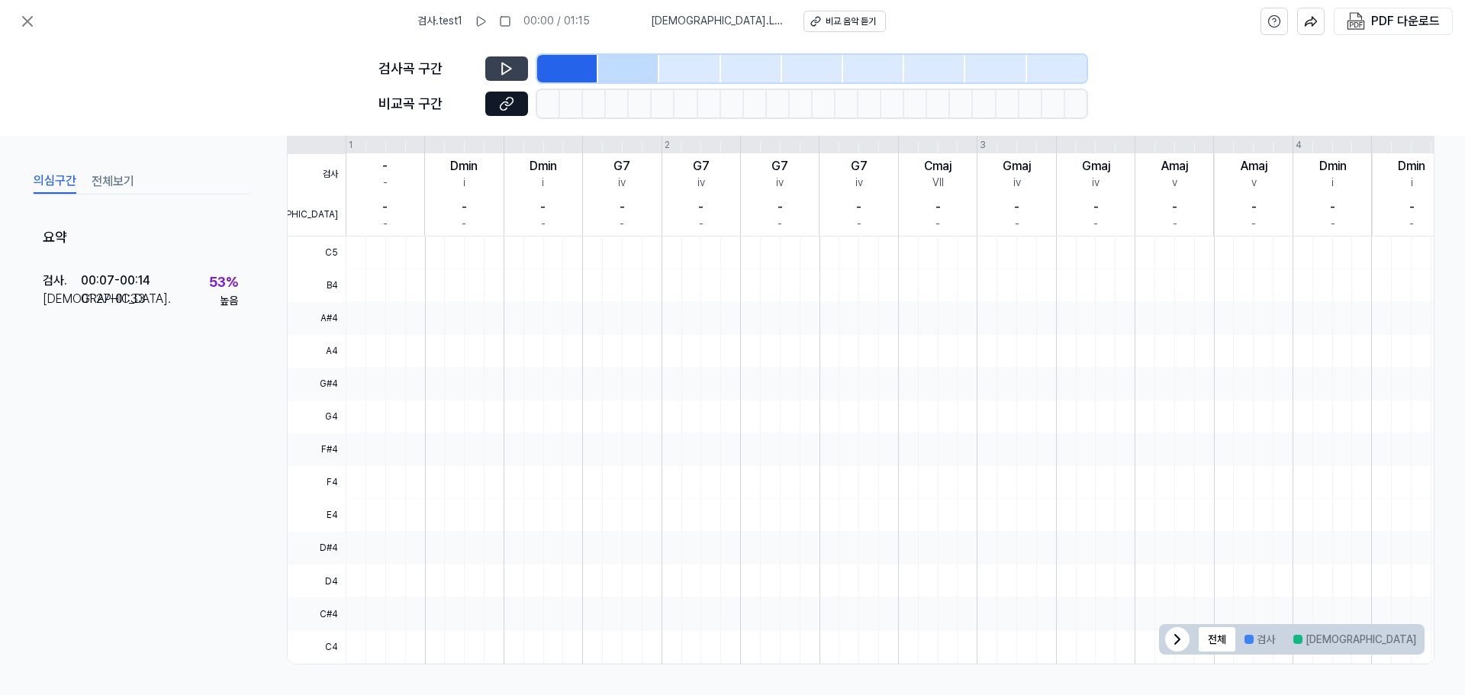
click at [520, 61] on button at bounding box center [506, 68] width 43 height 24
click at [520, 63] on button at bounding box center [506, 68] width 43 height 24
click at [507, 106] on icon at bounding box center [506, 103] width 15 height 15
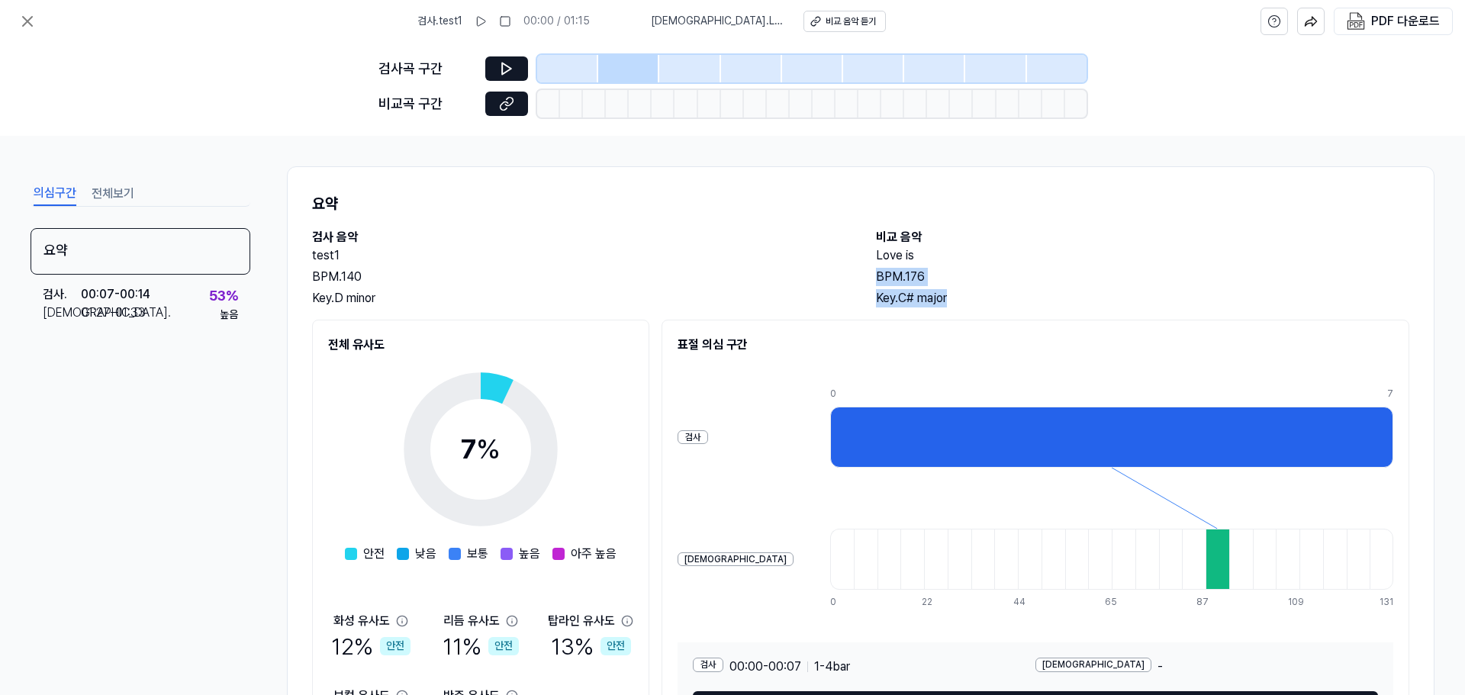
drag, startPoint x: 860, startPoint y: 274, endPoint x: 990, endPoint y: 307, distance: 134.5
click at [990, 307] on div "검사 음악 test1 BPM. 140 Key. D minor 비교 음악 Love is BPM. 176 Key. C# major" at bounding box center [860, 267] width 1097 height 79
click at [990, 307] on div "Key. C# major" at bounding box center [1142, 298] width 533 height 18
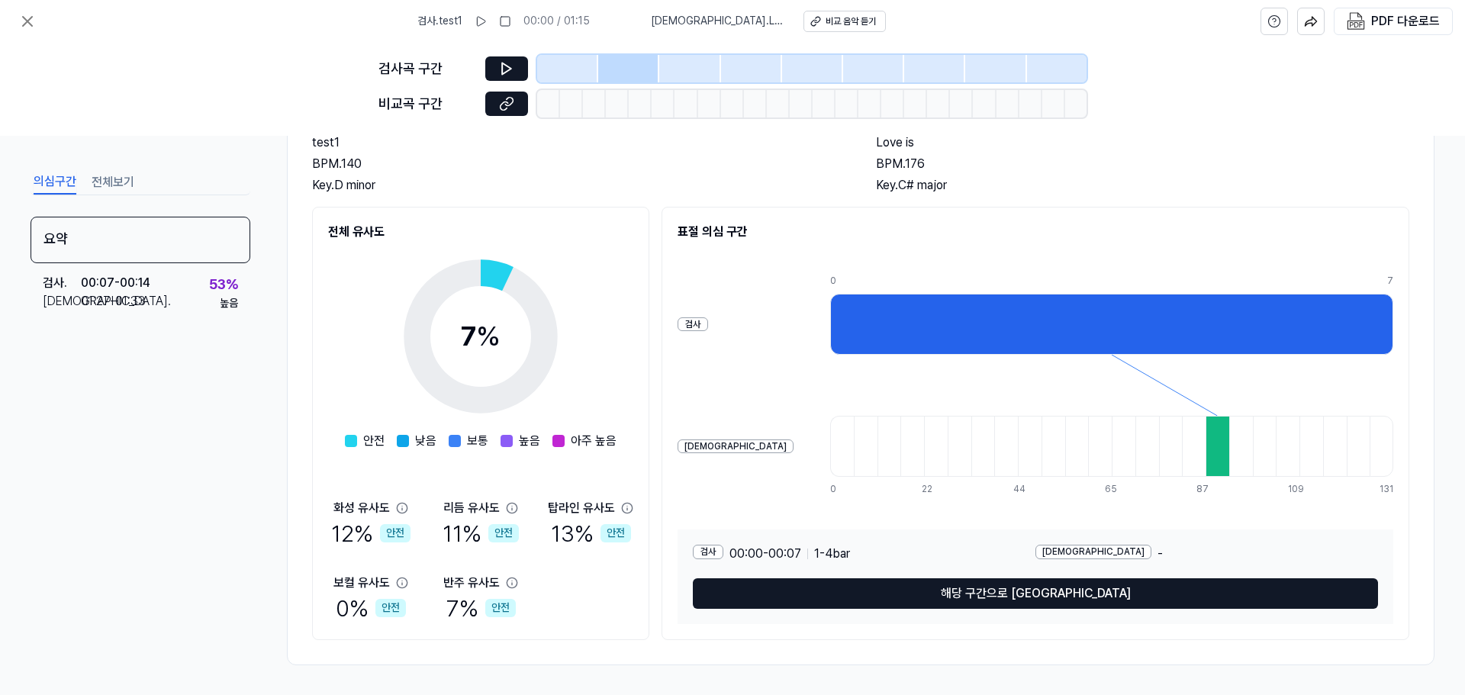
scroll to position [114, 0]
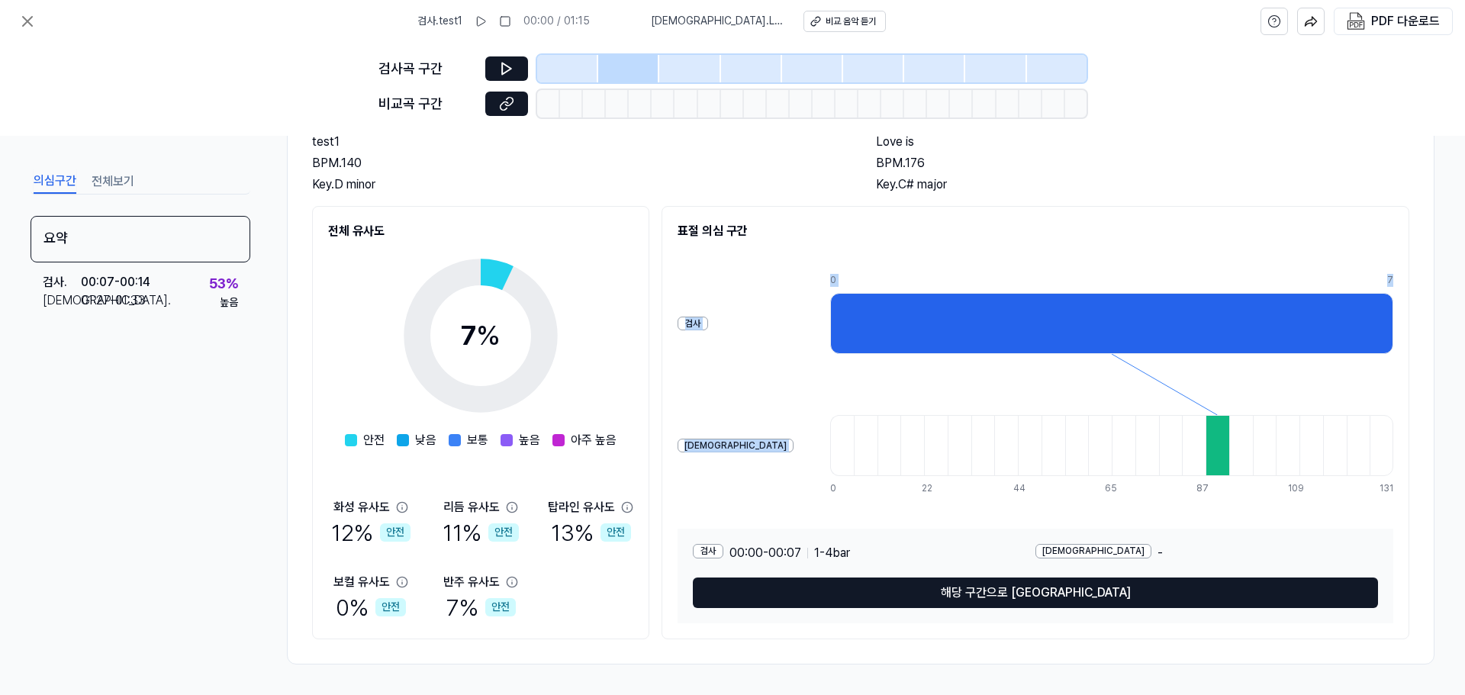
drag, startPoint x: 796, startPoint y: 324, endPoint x: 687, endPoint y: 362, distance: 115.6
click at [687, 362] on div "검사 비교 0 7 0 5 11 16 22 27 33 38 44 49 55 60 65 71 76 82 87 93 98 104 109 115 12…" at bounding box center [1036, 384] width 716 height 244
click at [670, 353] on div "표절 의심 구간 검사 비교 0 7 0 5 11 16 22 27 33 38 44 49 55 60 65 71 76 82 87 93 98 104 1…" at bounding box center [1035, 422] width 748 height 433
click at [547, 101] on div at bounding box center [548, 103] width 23 height 27
click at [511, 104] on icon at bounding box center [509, 101] width 8 height 8
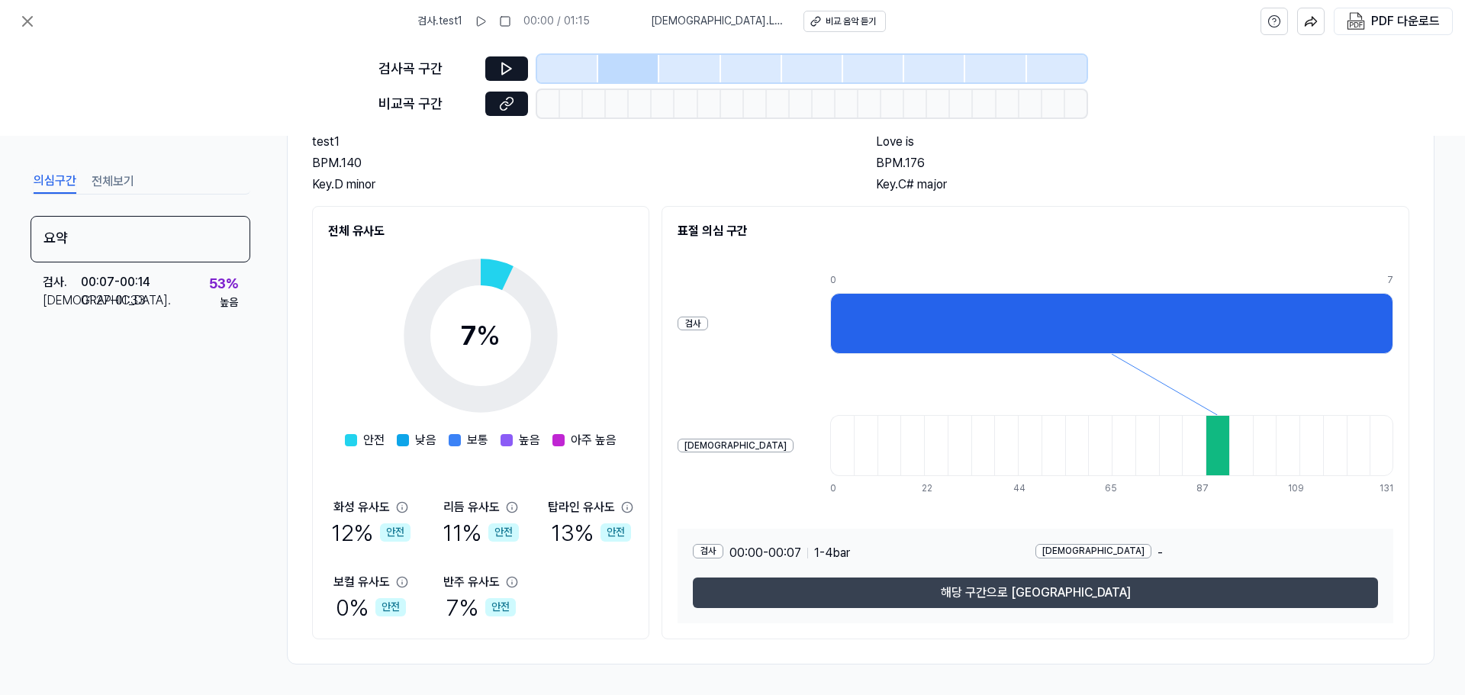
click at [1032, 585] on button "해당 구간으로 [GEOGRAPHIC_DATA]" at bounding box center [1035, 593] width 685 height 31
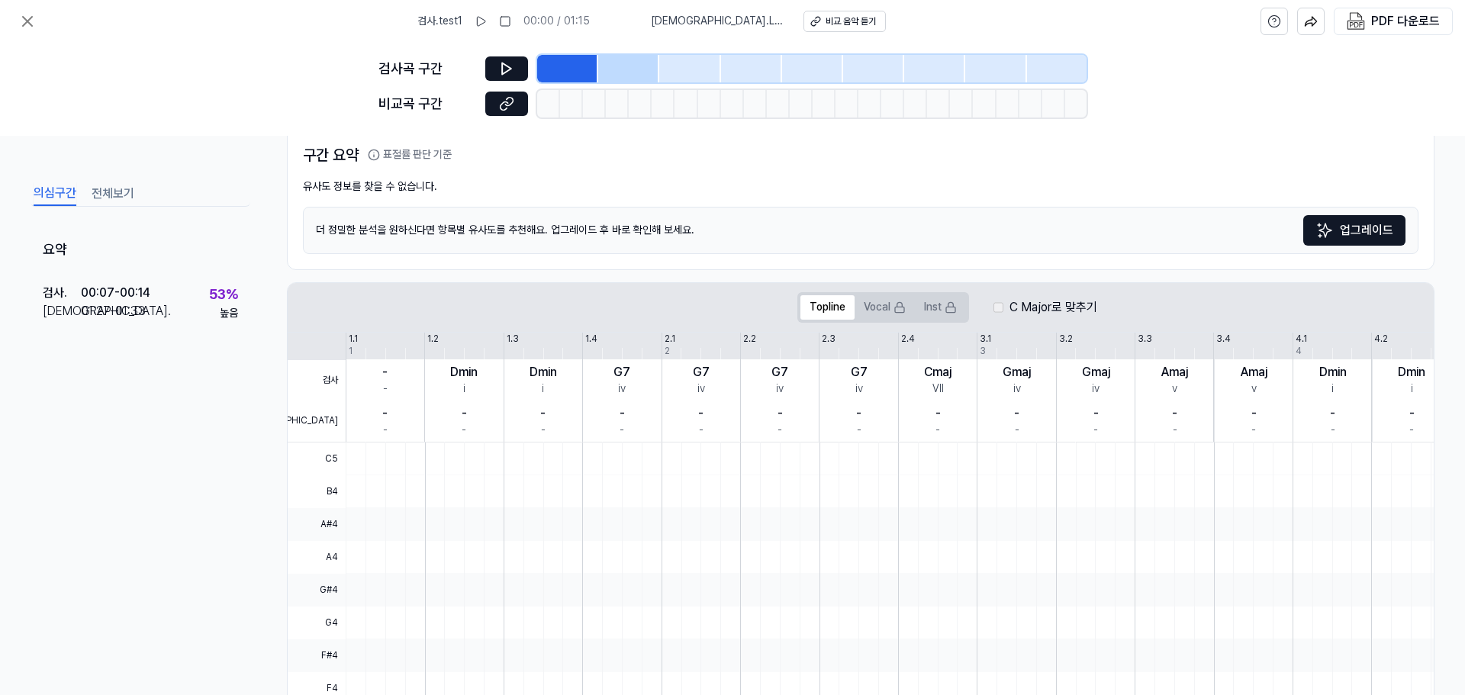
click at [645, 108] on div at bounding box center [640, 103] width 23 height 27
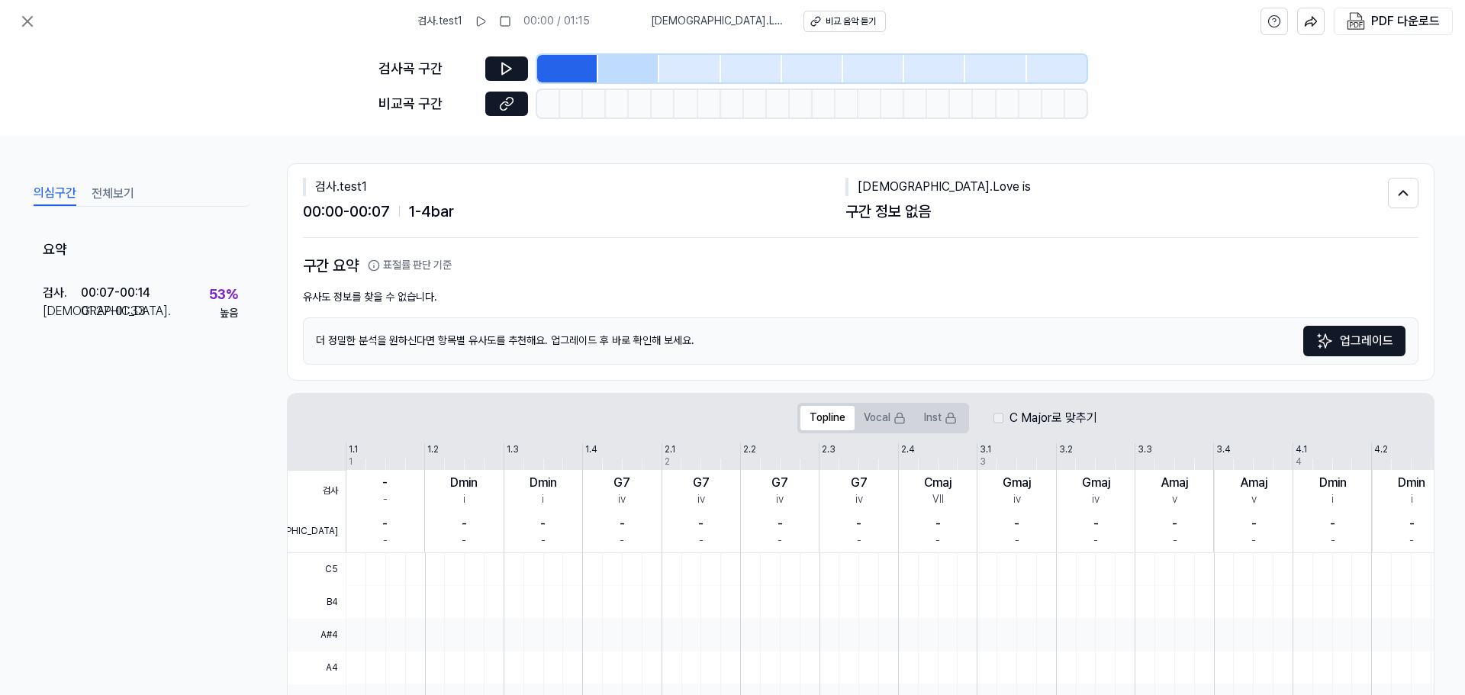
scroll to position [0, 0]
click at [1388, 188] on button at bounding box center [1403, 196] width 31 height 31
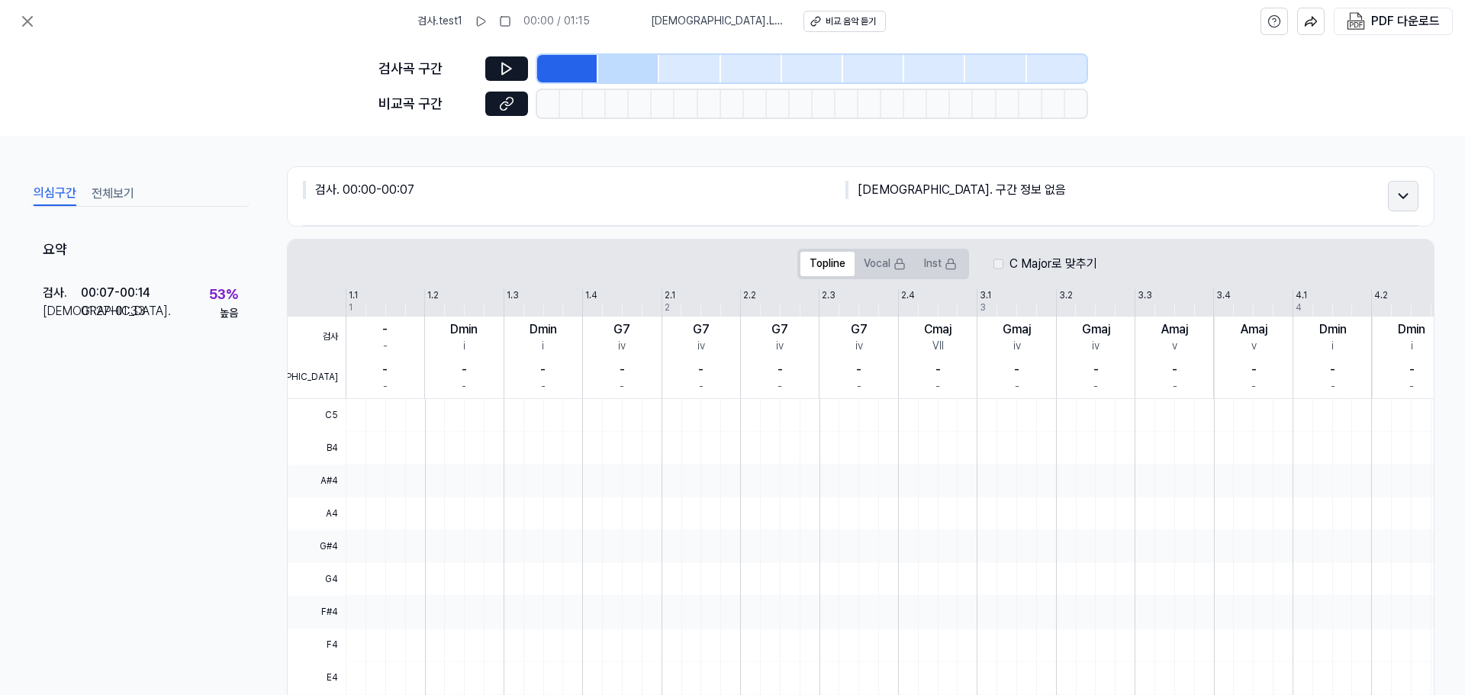
click at [1388, 188] on button at bounding box center [1403, 196] width 31 height 31
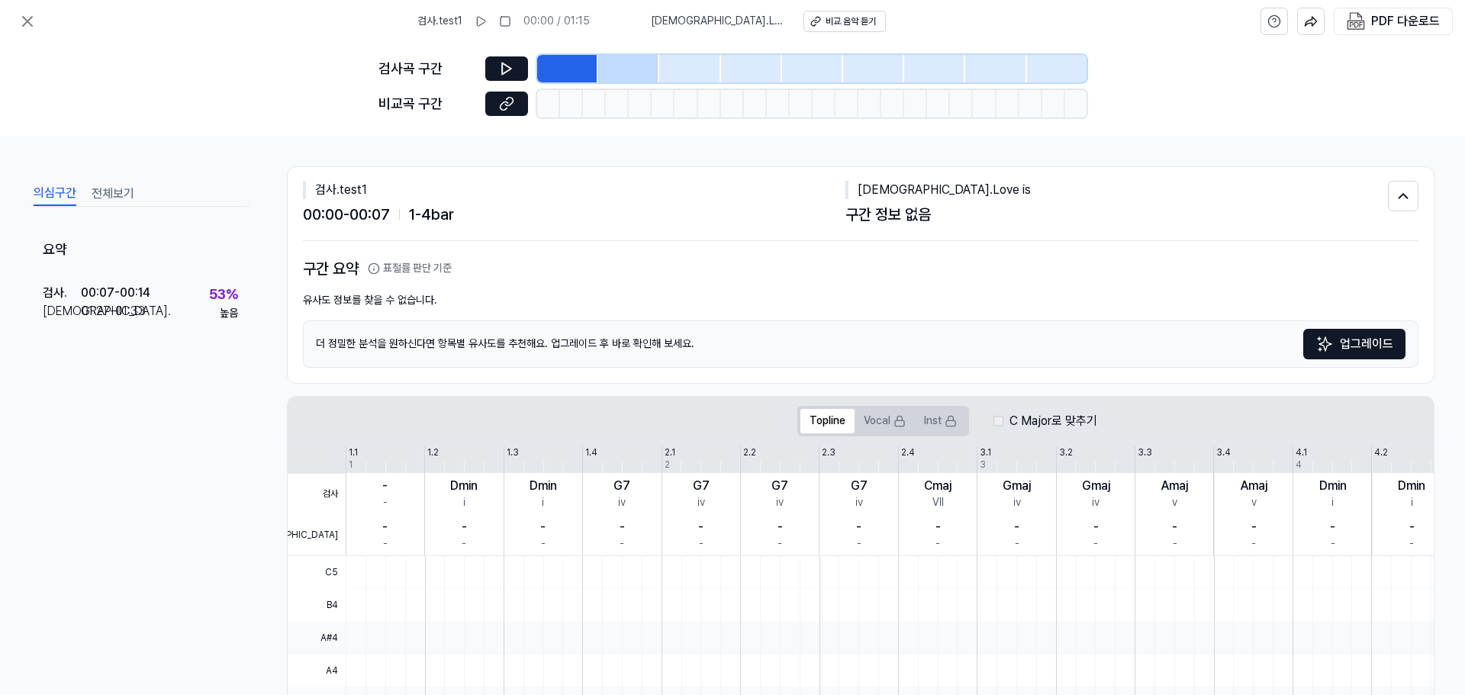
click at [46, 199] on button "의심구간" at bounding box center [55, 194] width 43 height 24
click at [83, 258] on div "요약" at bounding box center [141, 250] width 220 height 45
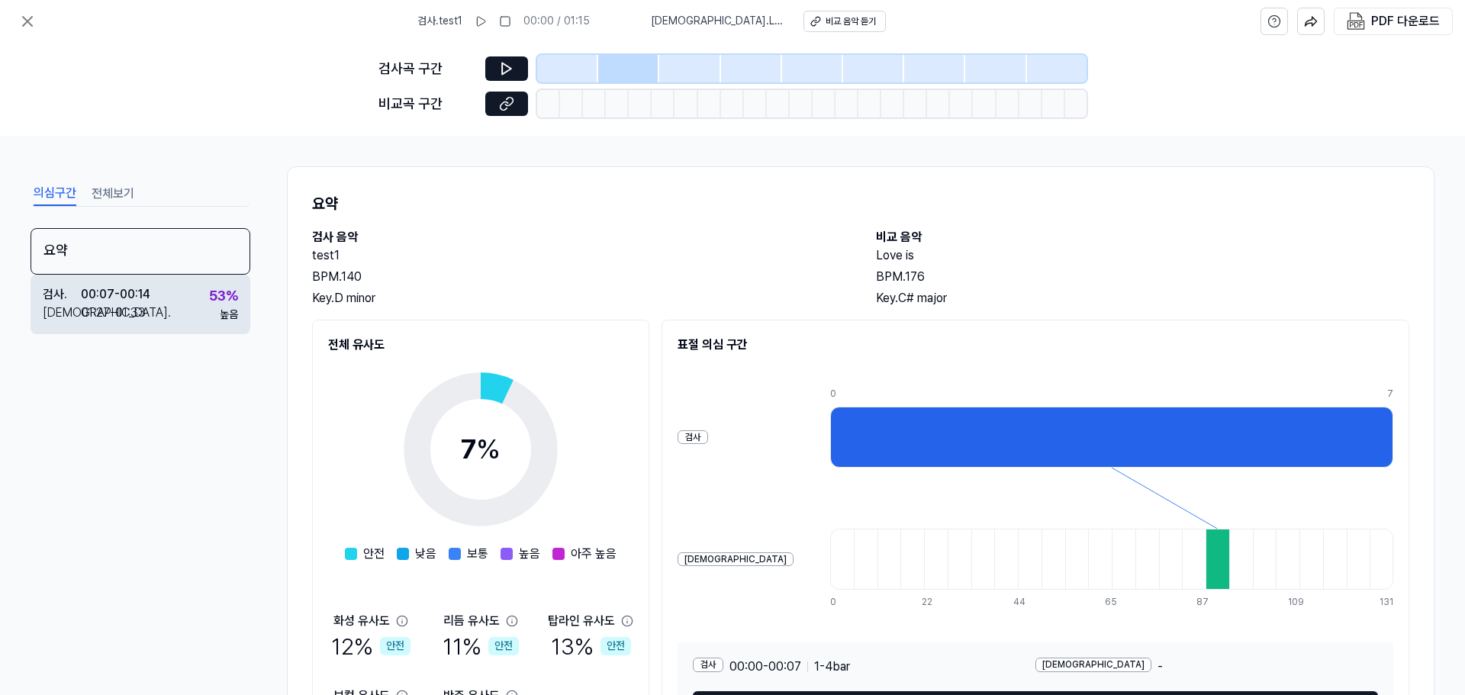
click at [150, 295] on div "00:07 - 00:14" at bounding box center [115, 294] width 69 height 18
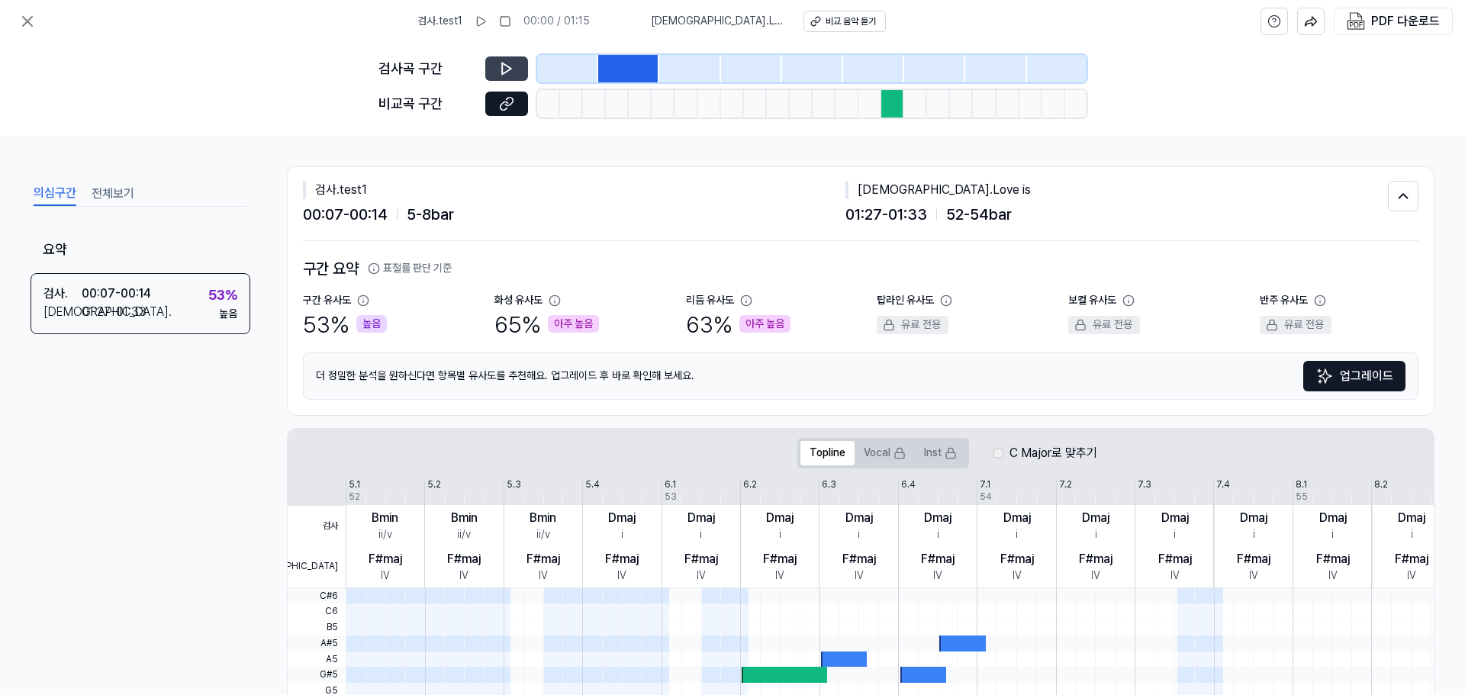
click at [524, 66] on button at bounding box center [506, 68] width 43 height 24
click at [620, 67] on div at bounding box center [628, 68] width 61 height 27
click at [609, 60] on div at bounding box center [628, 68] width 61 height 27
click at [503, 72] on icon at bounding box center [506, 68] width 9 height 11
click at [506, 69] on icon at bounding box center [506, 68] width 15 height 15
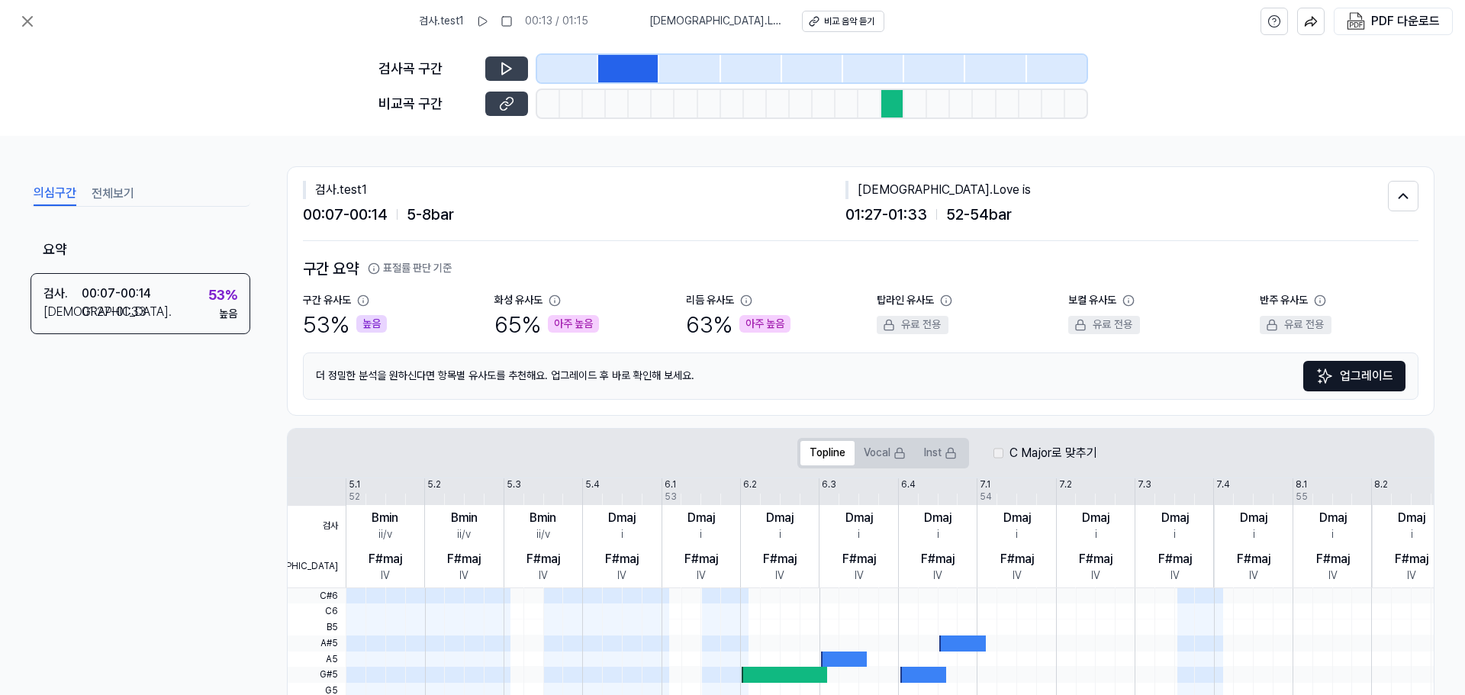
click at [514, 101] on button at bounding box center [506, 104] width 43 height 24
click at [108, 195] on button "전체보기" at bounding box center [113, 194] width 43 height 24
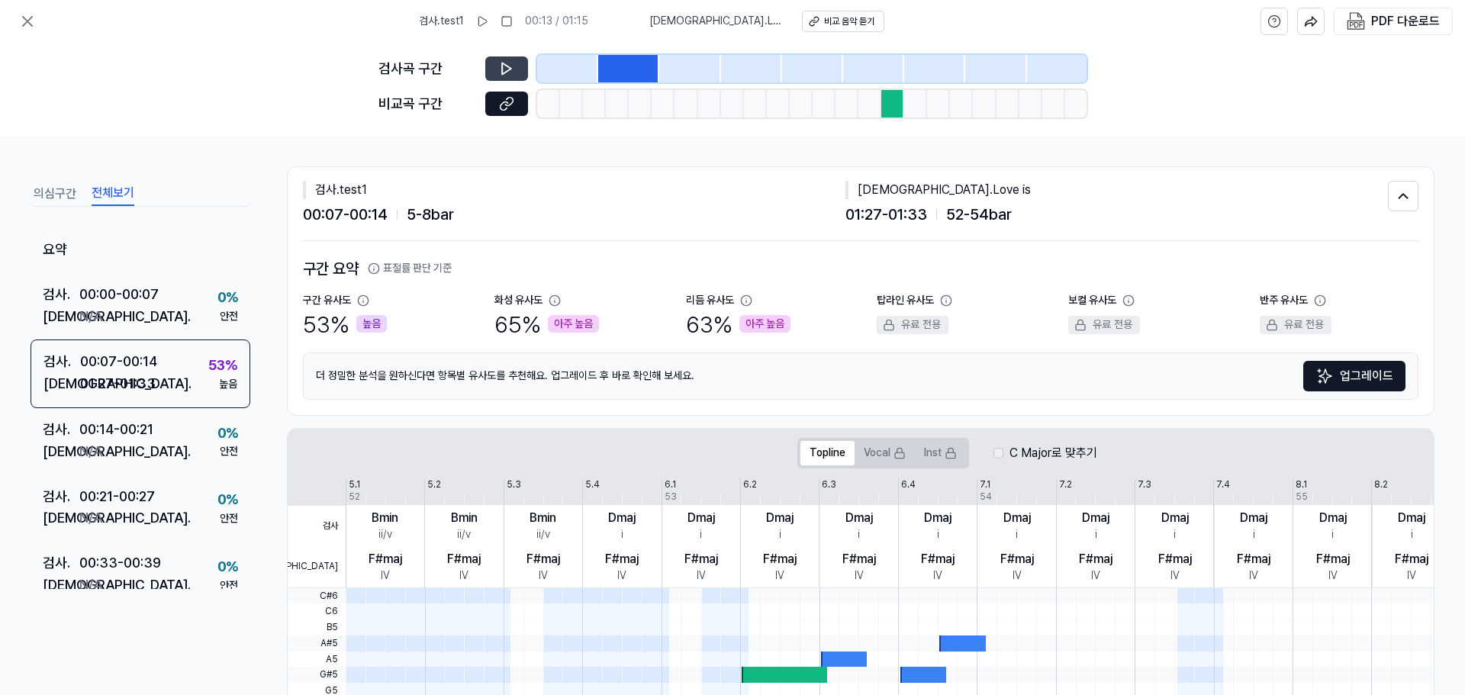
click at [505, 77] on button at bounding box center [506, 68] width 43 height 24
click at [494, 98] on button at bounding box center [506, 104] width 43 height 24
click at [512, 102] on icon at bounding box center [509, 101] width 8 height 8
click at [591, 165] on div "의심구간 전체보기 요약 검사 . 00:00 - 00:07 비교 . N/A 0 % 안전 검사 . 00:07 - 00:14 비교 . 01:27 -…" at bounding box center [732, 415] width 1465 height 559
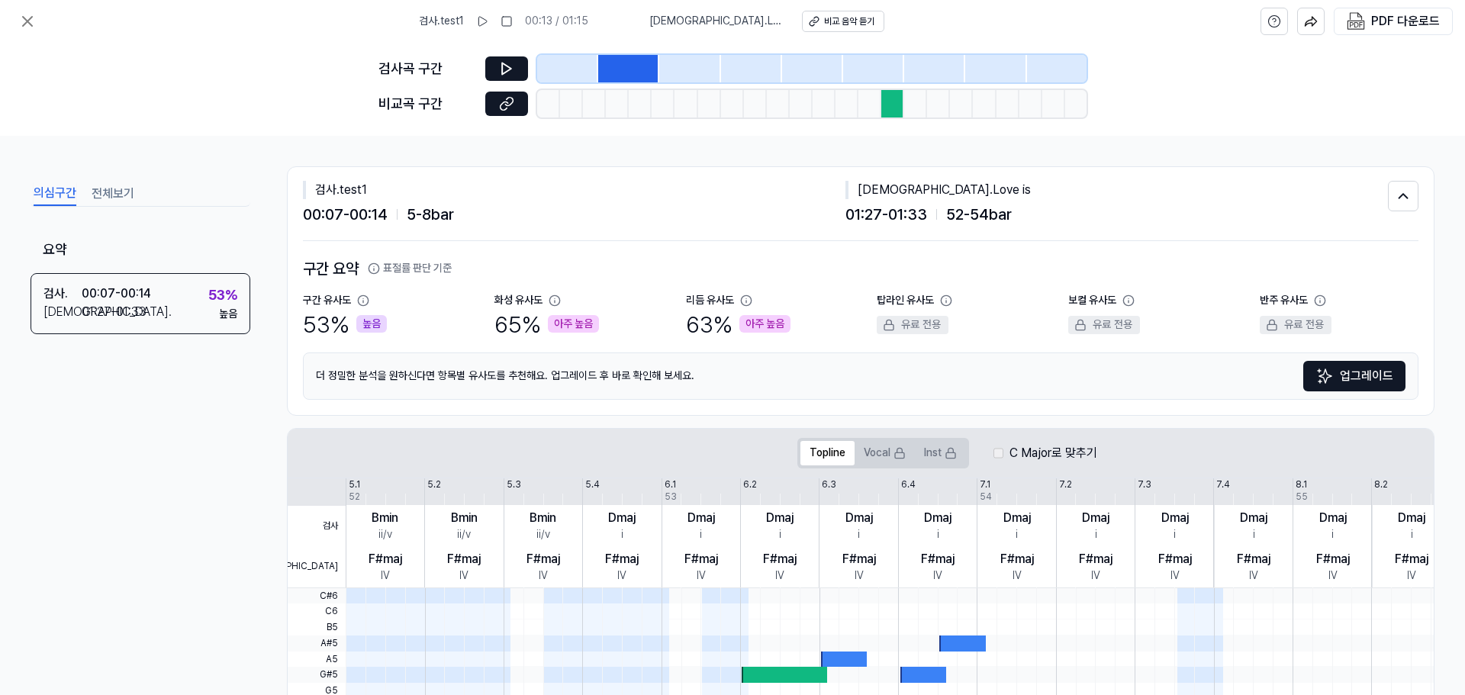
click at [44, 186] on button "의심구간" at bounding box center [55, 194] width 43 height 24
click at [179, 280] on div "검사 . 00:07 - 00:14 비교 . 01:27 - 01:33 53 % 높음" at bounding box center [141, 303] width 220 height 61
click at [158, 256] on div "요약" at bounding box center [141, 250] width 220 height 45
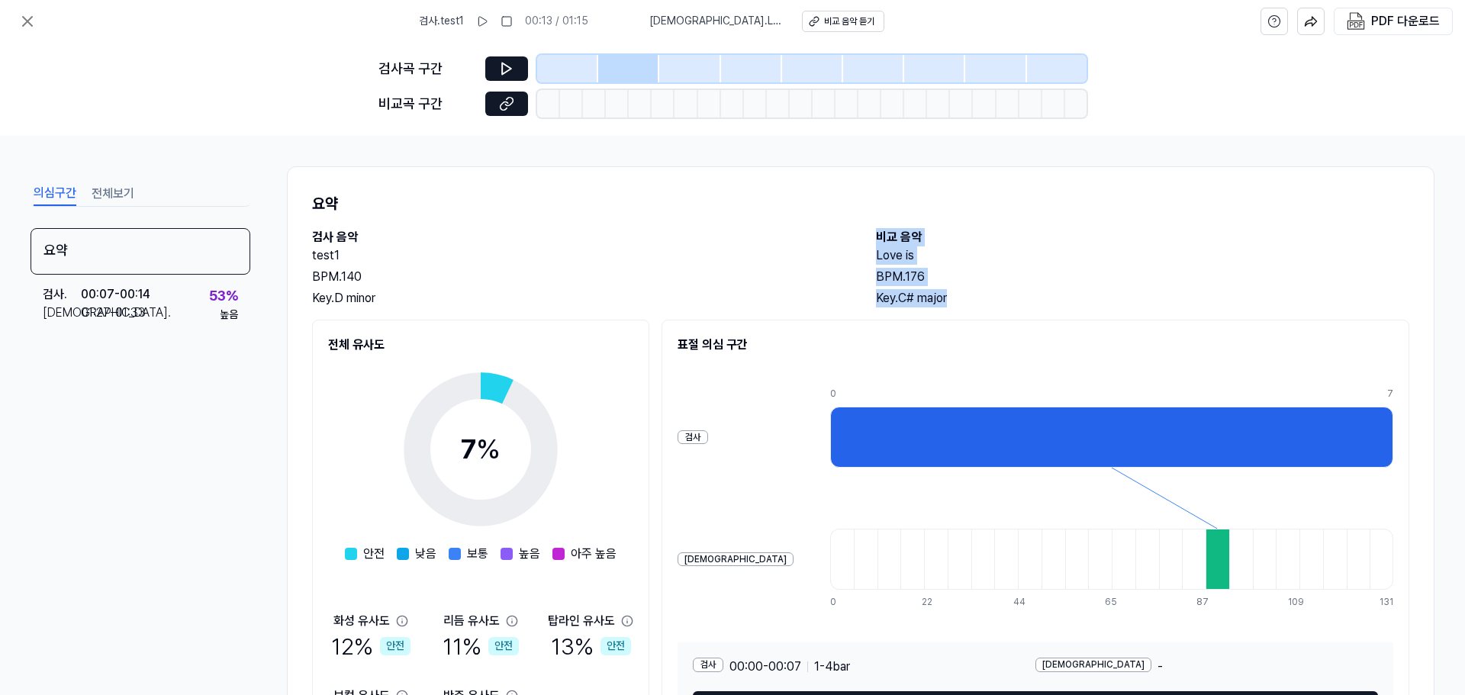
drag, startPoint x: 867, startPoint y: 236, endPoint x: 992, endPoint y: 297, distance: 139.2
click at [992, 297] on div "검사 음악 test1 BPM. 140 Key. D minor 비교 음악 Love is BPM. 176 Key. C# major" at bounding box center [860, 267] width 1097 height 79
click at [992, 297] on div "Key. C# major" at bounding box center [1142, 298] width 533 height 18
